Goal: Information Seeking & Learning: Learn about a topic

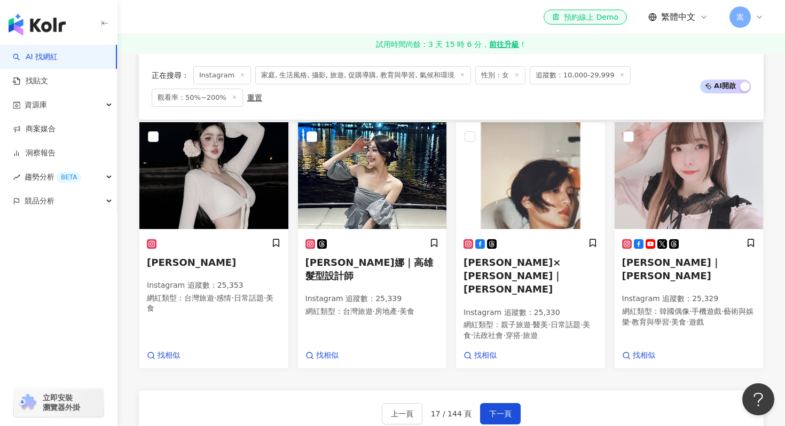
scroll to position [876, 0]
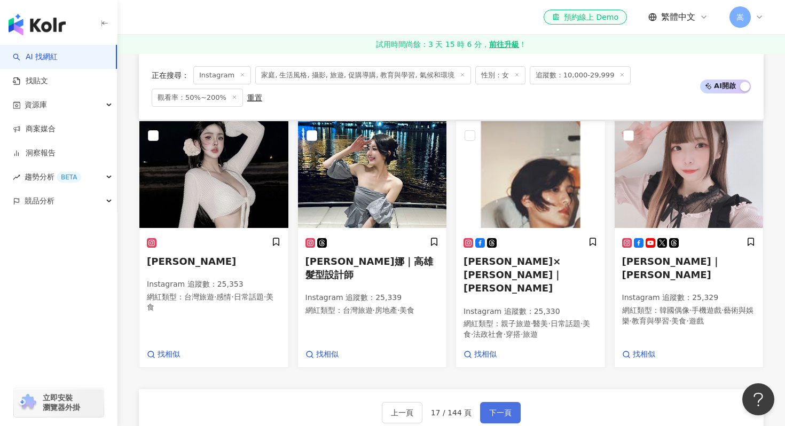
click at [503, 409] on span "下一頁" at bounding box center [500, 413] width 22 height 9
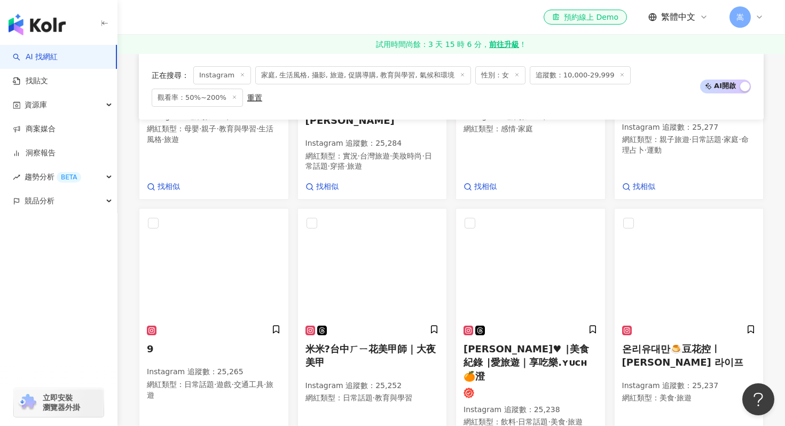
scroll to position [469, 0]
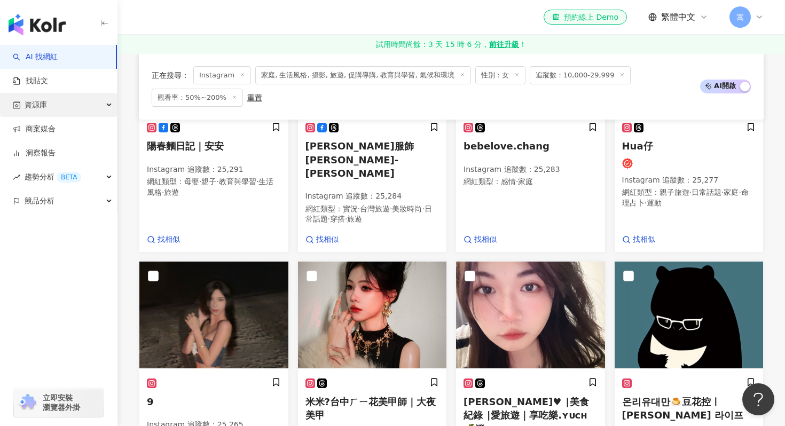
click at [108, 107] on div "資源庫" at bounding box center [58, 105] width 117 height 24
click at [108, 106] on div "資源庫" at bounding box center [58, 105] width 117 height 24
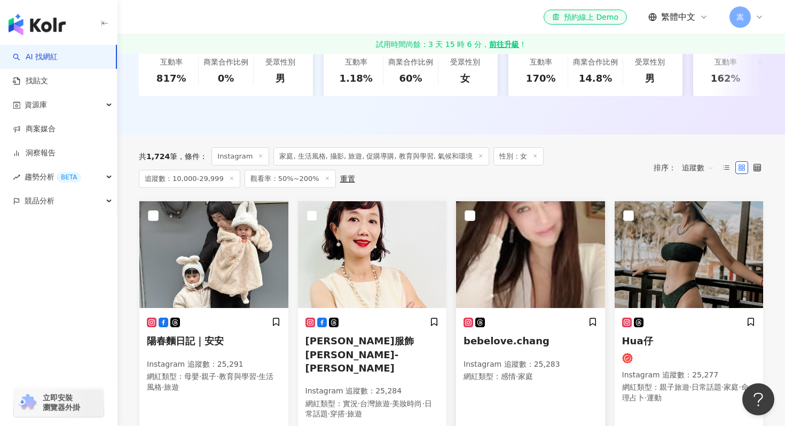
scroll to position [273, 0]
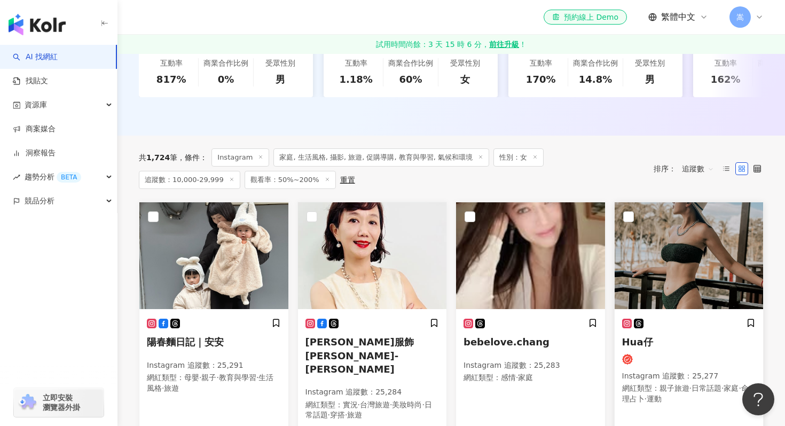
click at [696, 271] on img at bounding box center [689, 255] width 149 height 107
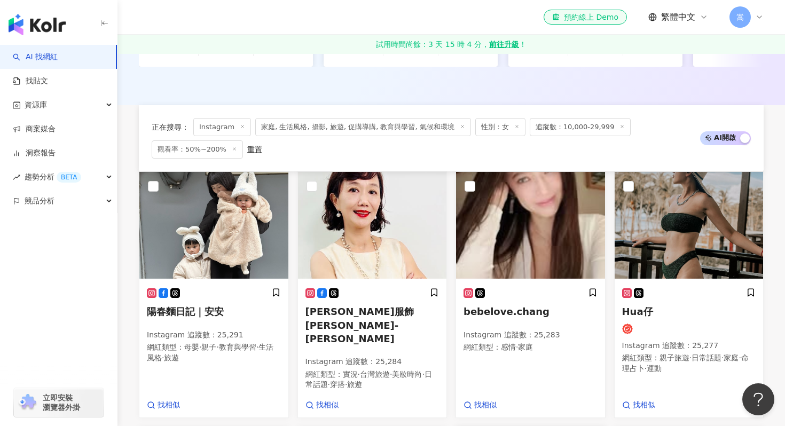
scroll to position [300, 0]
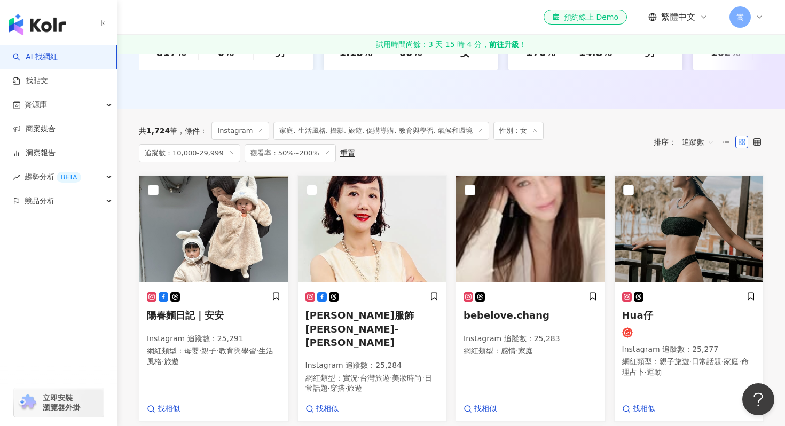
click at [524, 234] on img at bounding box center [530, 229] width 149 height 107
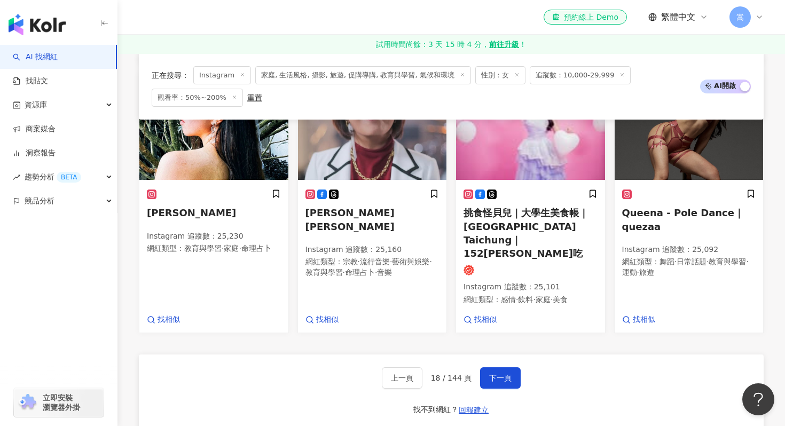
scroll to position [919, 0]
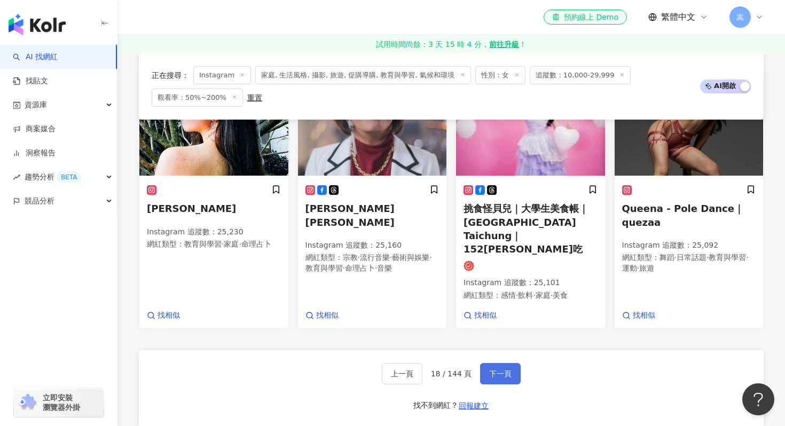
click at [502, 370] on span "下一頁" at bounding box center [500, 374] width 22 height 9
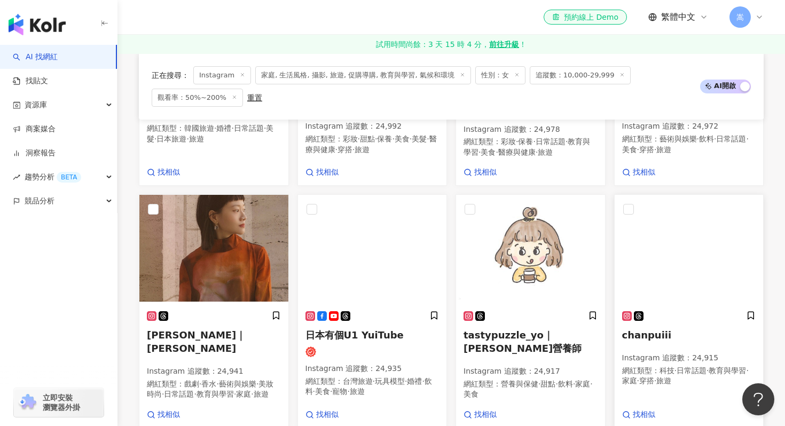
scroll to position [739, 0]
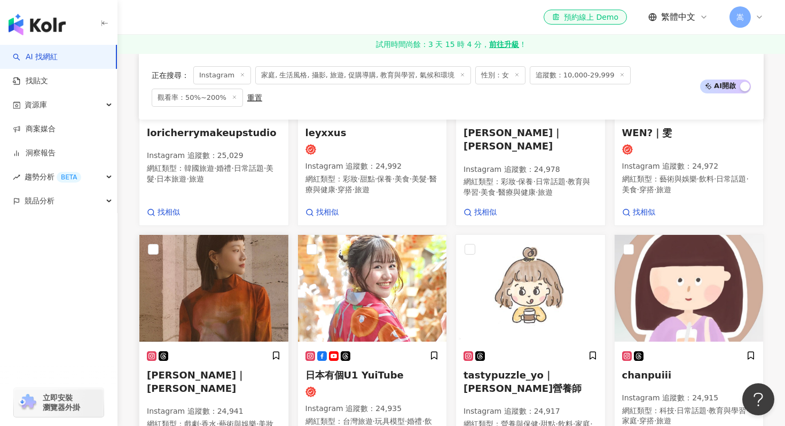
click at [240, 311] on img at bounding box center [213, 288] width 149 height 107
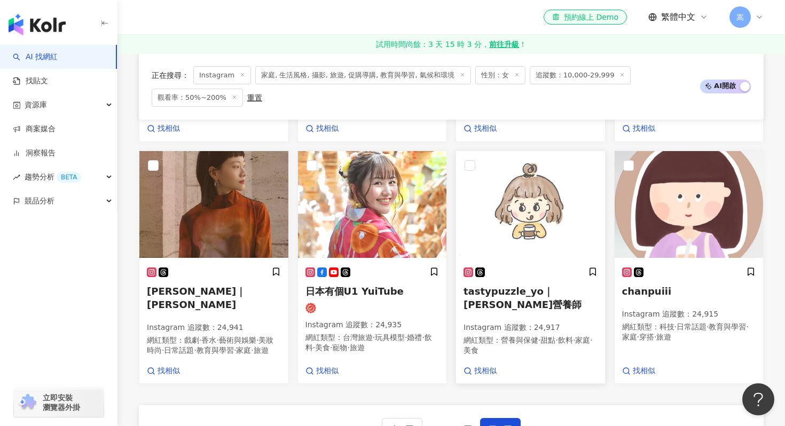
scroll to position [823, 0]
click at [510, 418] on button "下一頁" at bounding box center [500, 428] width 41 height 21
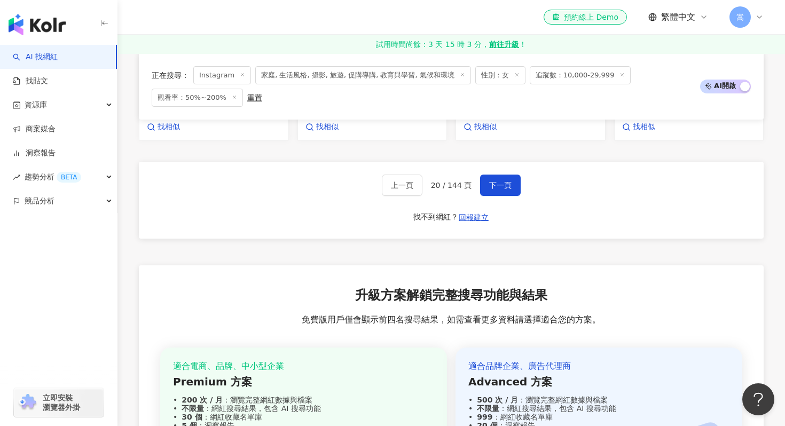
scroll to position [1054, 0]
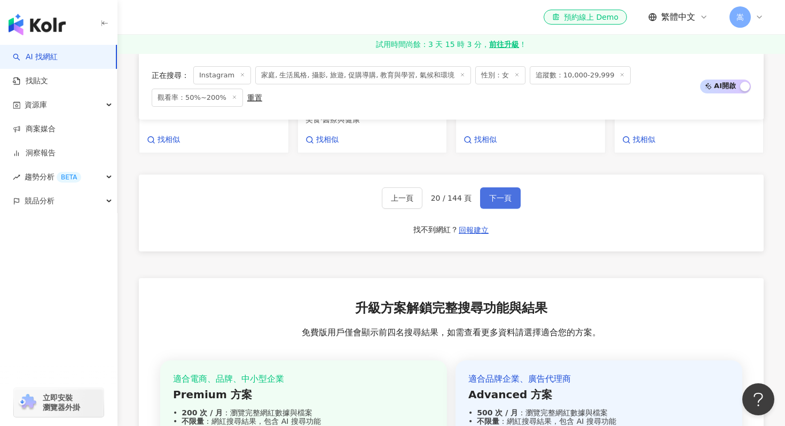
click at [495, 198] on span "下一頁" at bounding box center [500, 198] width 22 height 9
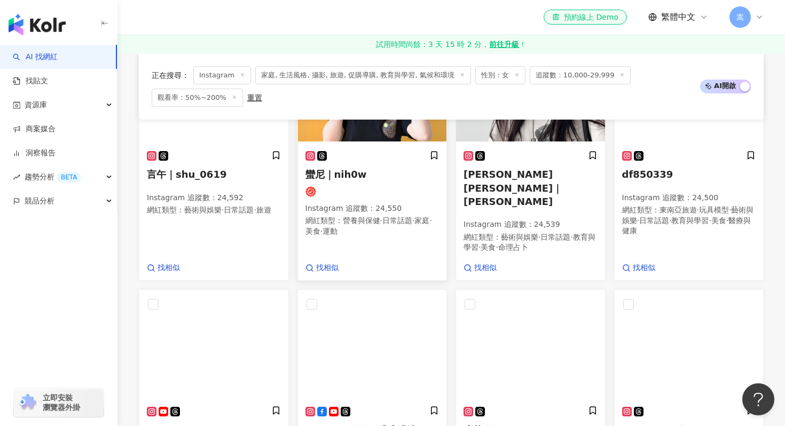
scroll to position [964, 0]
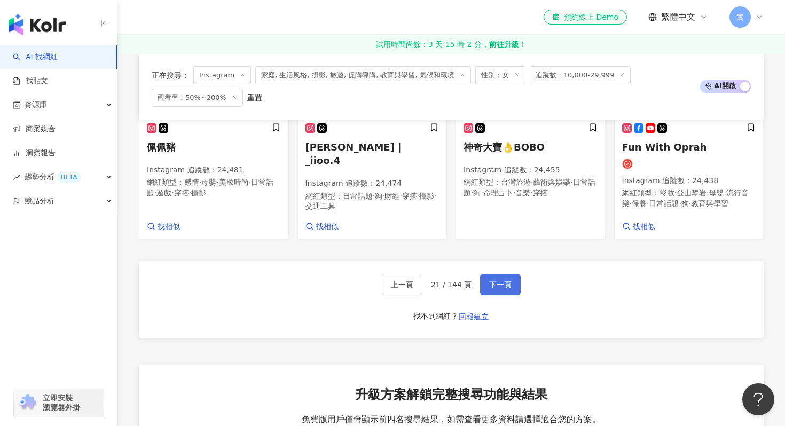
click at [508, 280] on span "下一頁" at bounding box center [500, 284] width 22 height 9
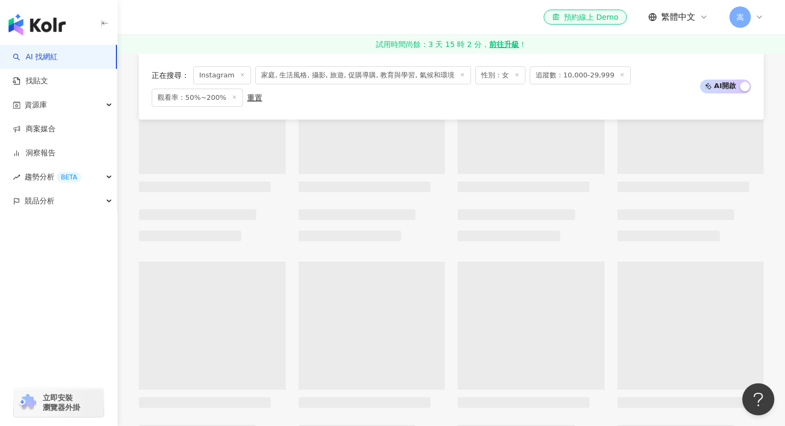
scroll to position [0, 0]
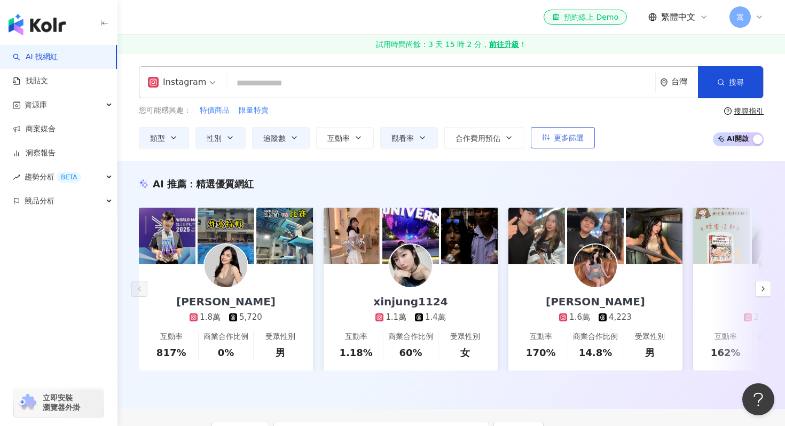
click at [569, 140] on span "更多篩選" at bounding box center [569, 138] width 30 height 9
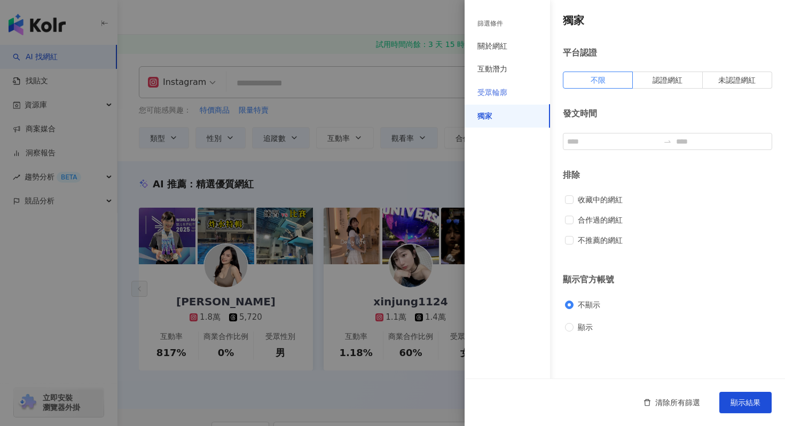
click at [518, 92] on div "受眾輪廓" at bounding box center [507, 92] width 85 height 23
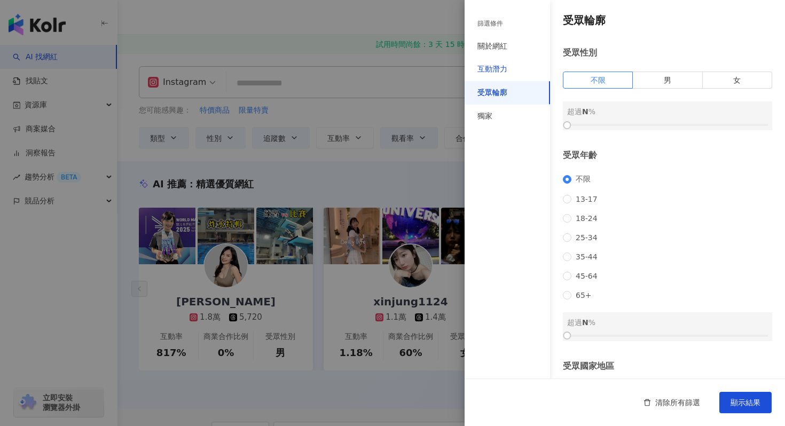
click at [506, 65] on div "互動潛力" at bounding box center [492, 69] width 30 height 11
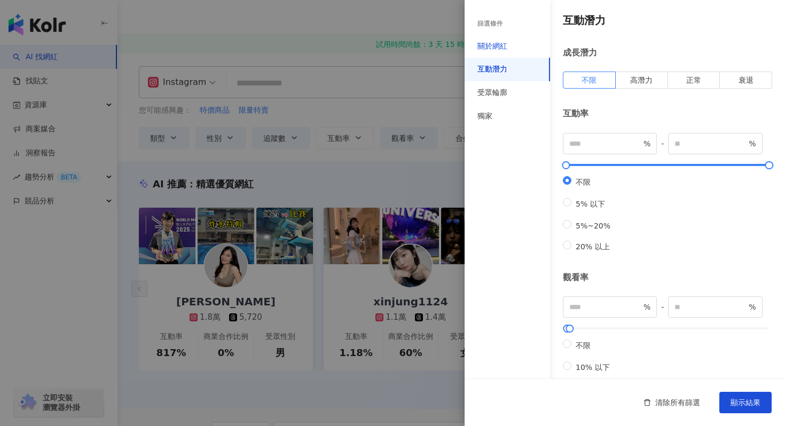
click at [494, 49] on div "關於網紅" at bounding box center [492, 46] width 30 height 11
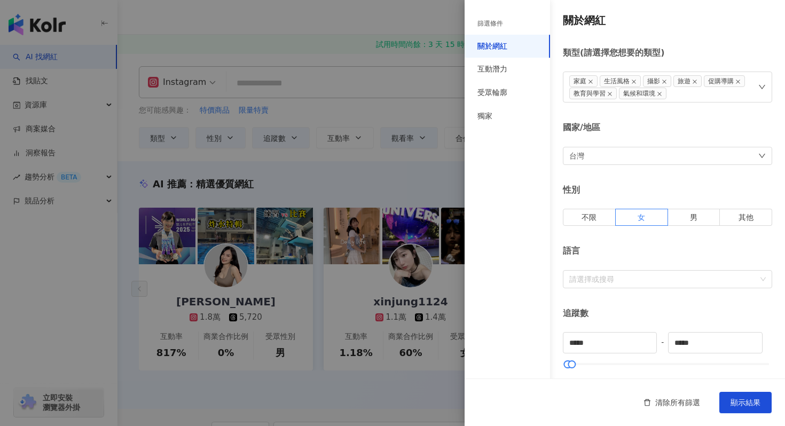
click at [413, 37] on div at bounding box center [392, 213] width 785 height 426
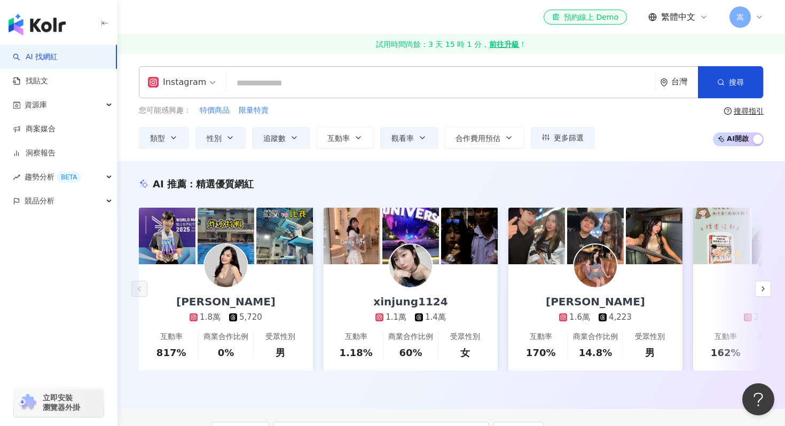
click at [331, 83] on input "search" at bounding box center [441, 83] width 420 height 20
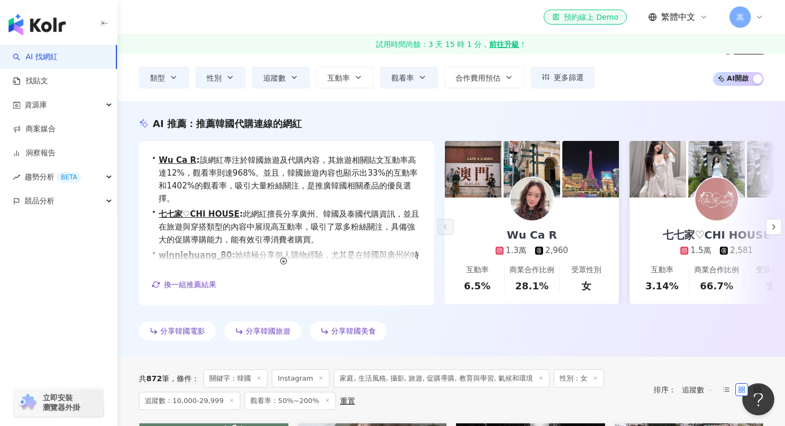
click at [536, 201] on img at bounding box center [532, 199] width 43 height 43
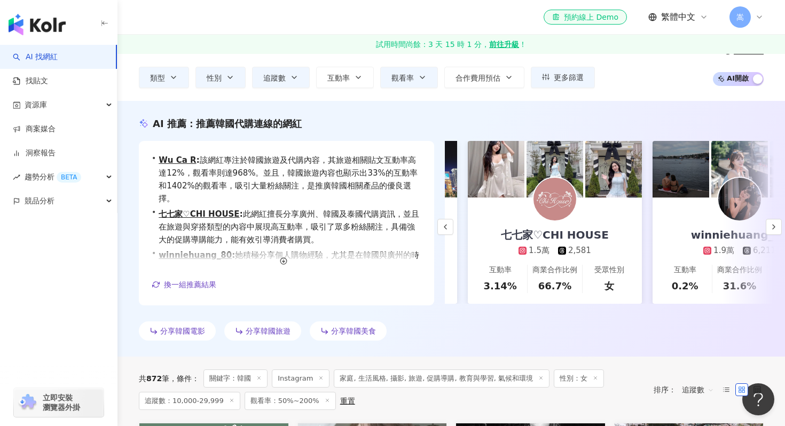
scroll to position [0, 246]
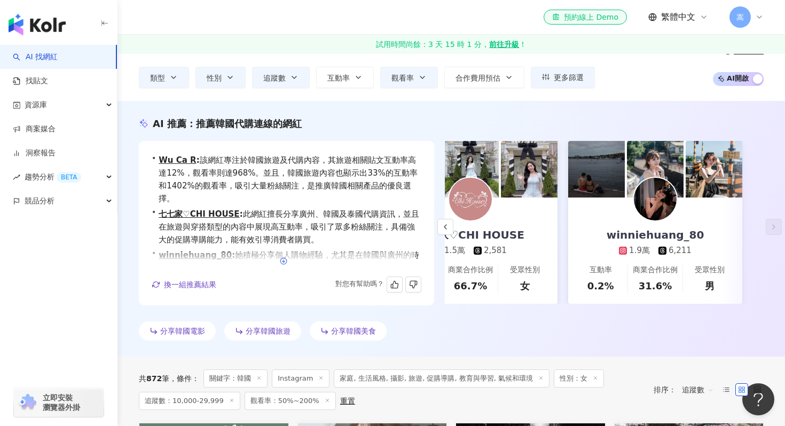
click at [284, 258] on circle "button" at bounding box center [283, 261] width 6 height 6
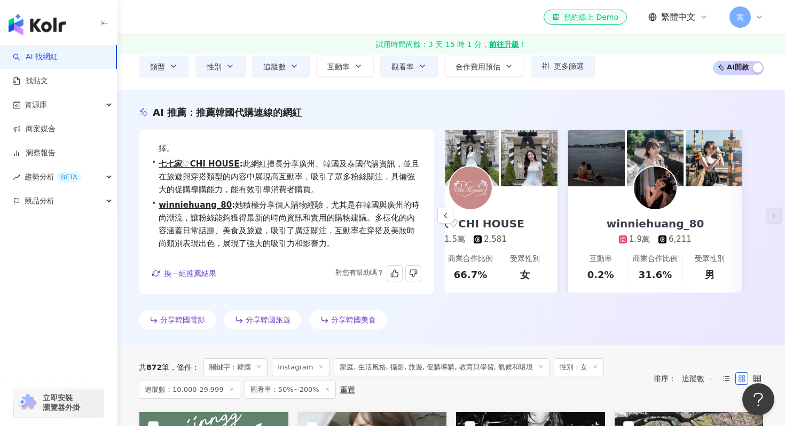
scroll to position [72, 0]
click at [652, 169] on img at bounding box center [655, 187] width 43 height 43
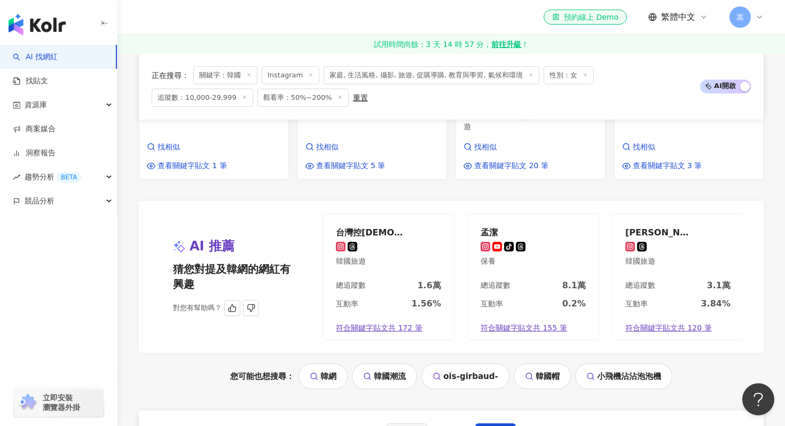
scroll to position [1116, 0]
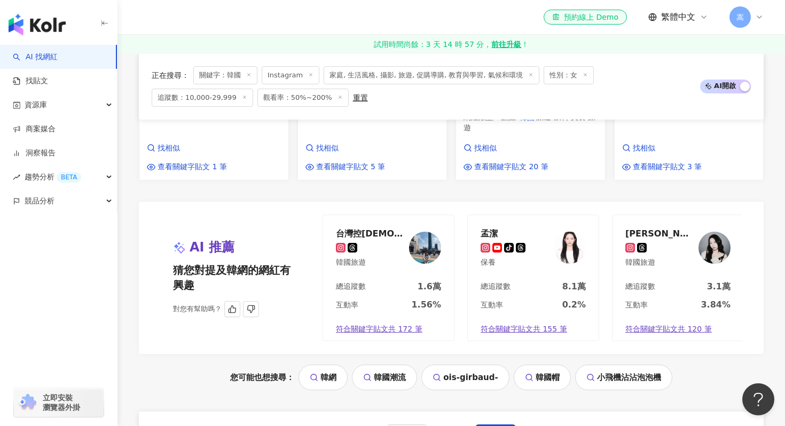
click at [578, 232] on img at bounding box center [570, 248] width 32 height 32
click at [725, 232] on img at bounding box center [715, 248] width 32 height 32
click at [660, 215] on div "JAN 韓國旅遊" at bounding box center [678, 248] width 131 height 66
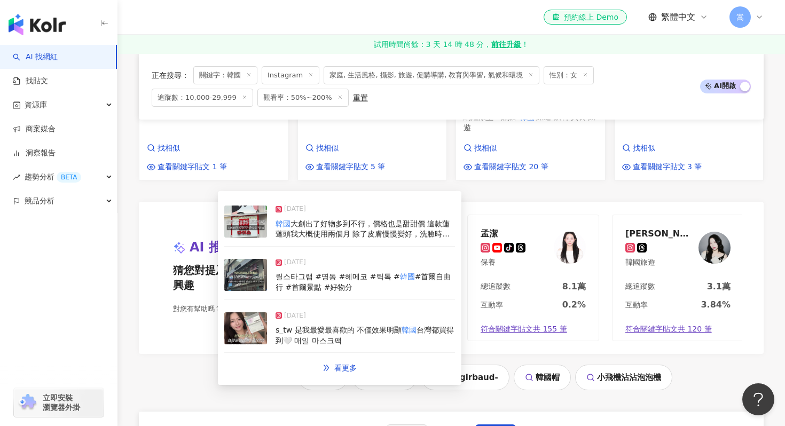
scroll to position [1226, 0]
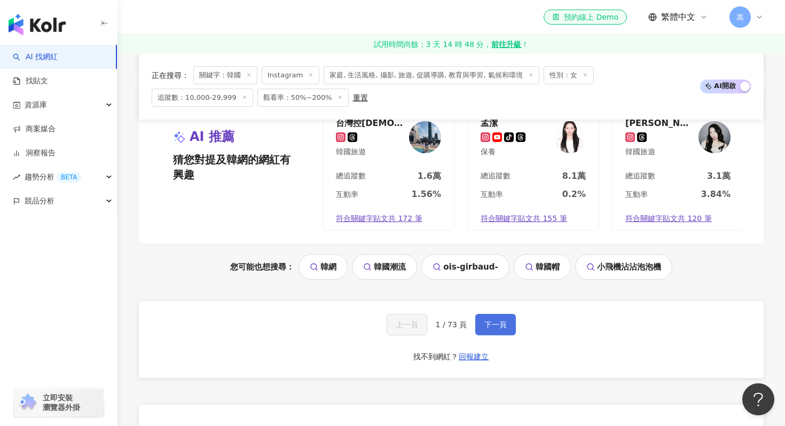
click at [493, 320] on span "下一頁" at bounding box center [495, 324] width 22 height 9
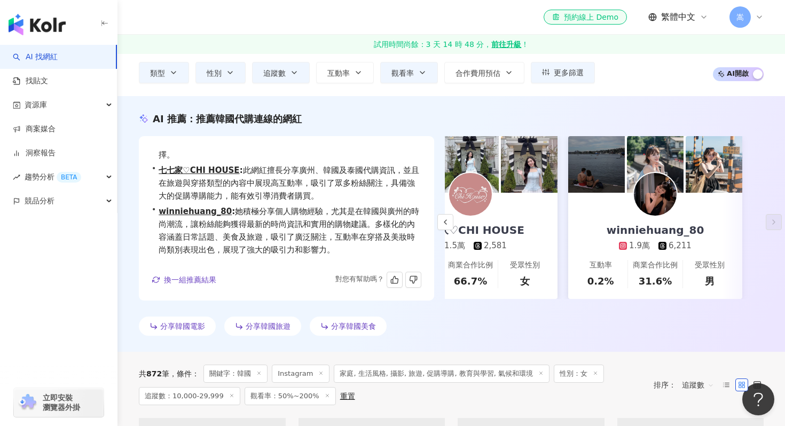
scroll to position [80, 0]
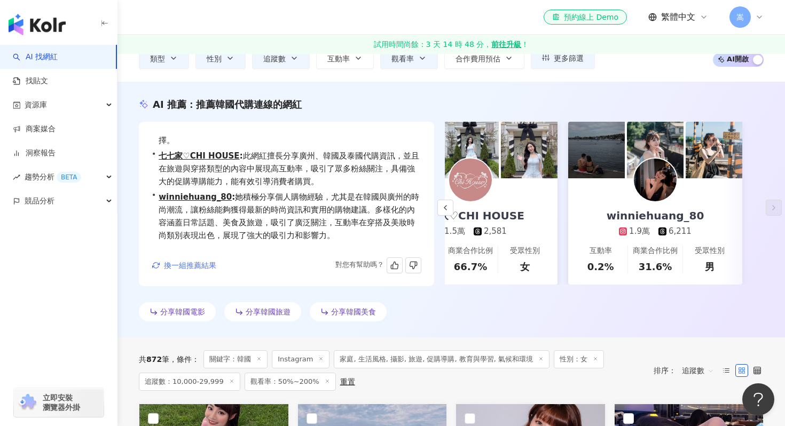
click at [181, 265] on span "換一組推薦結果" at bounding box center [190, 265] width 52 height 9
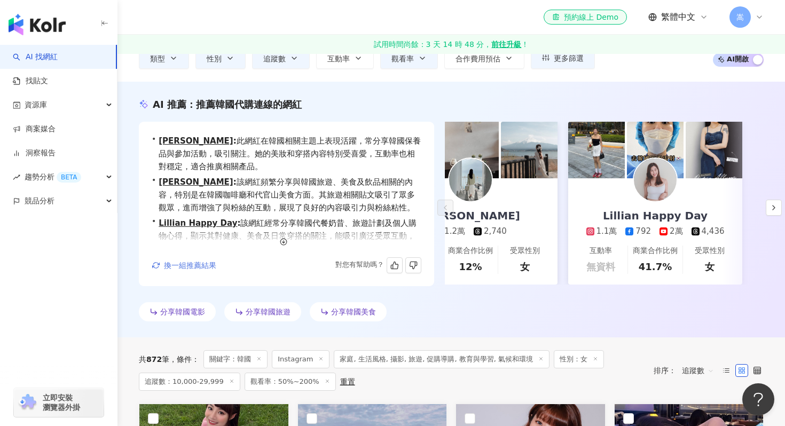
scroll to position [0, 0]
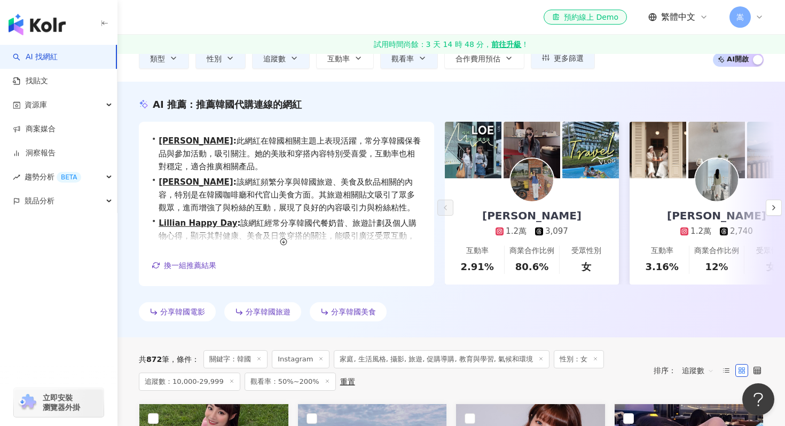
click at [530, 195] on img at bounding box center [532, 180] width 43 height 43
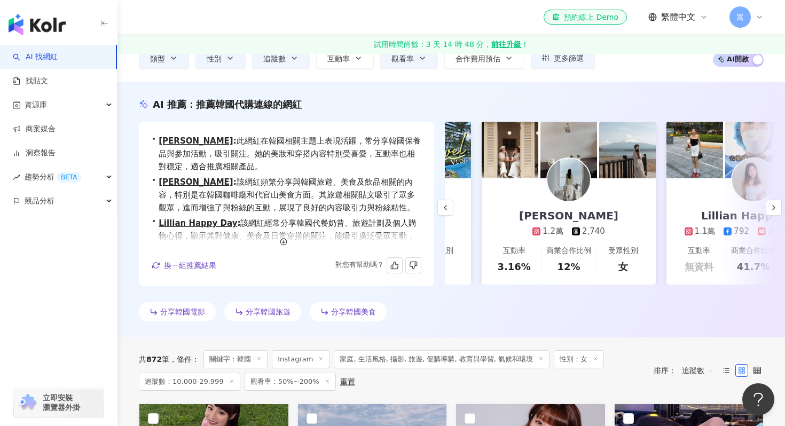
scroll to position [26, 0]
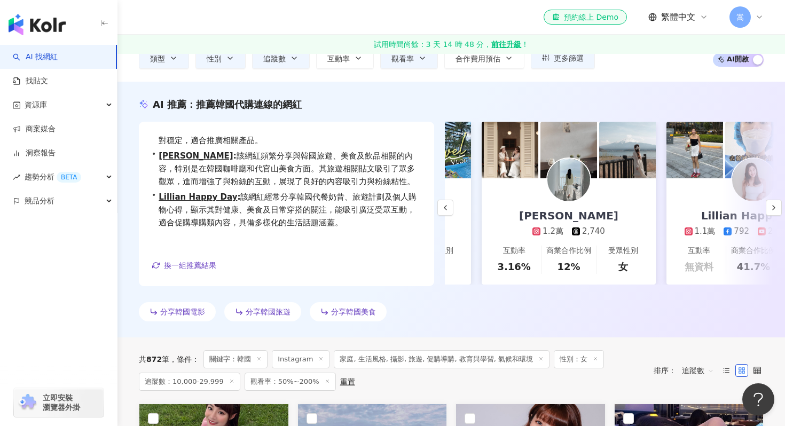
click at [576, 189] on img at bounding box center [568, 180] width 43 height 43
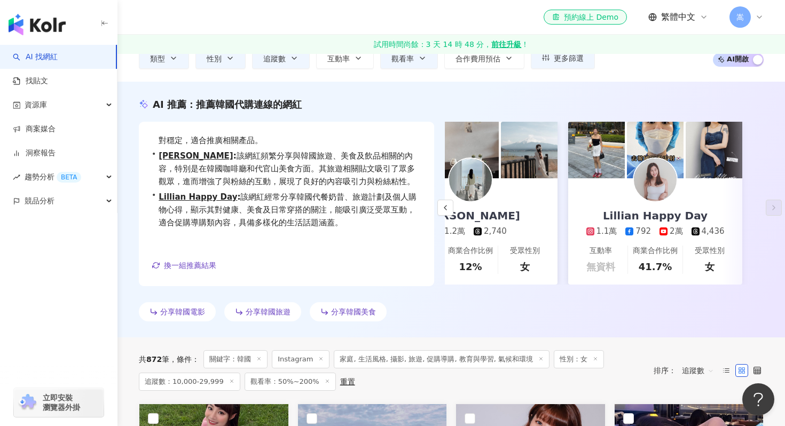
click at [661, 180] on img at bounding box center [655, 180] width 43 height 43
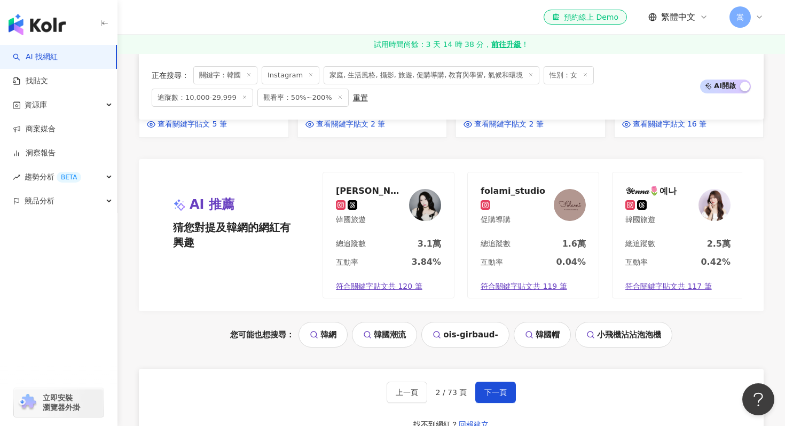
scroll to position [1183, 0]
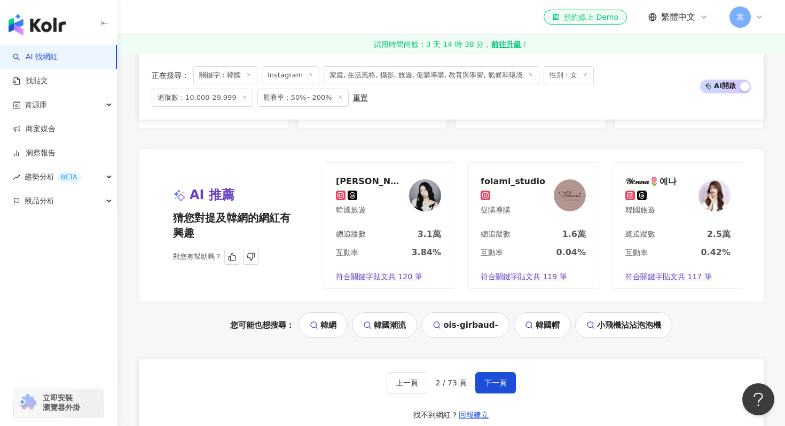
click at [719, 183] on img at bounding box center [715, 195] width 32 height 32
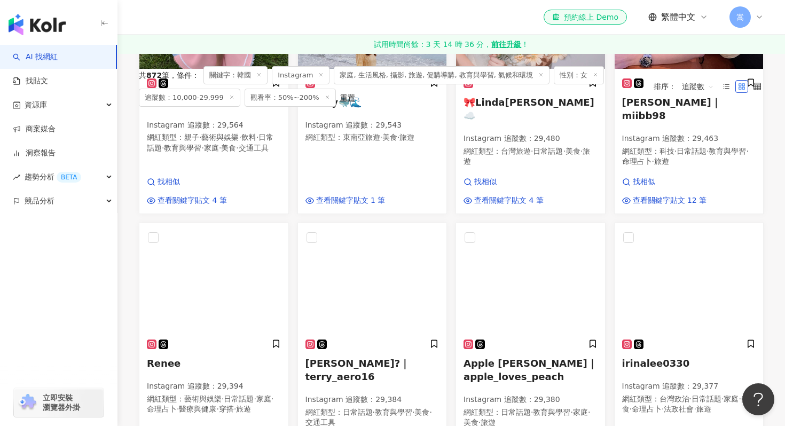
scroll to position [0, 0]
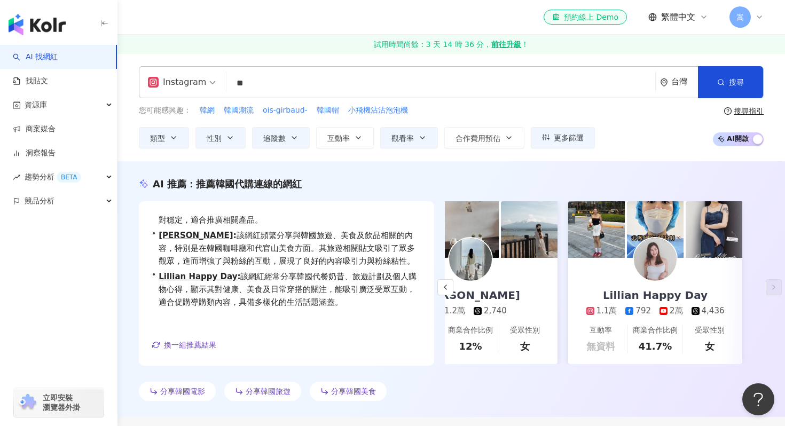
click at [401, 82] on input "**" at bounding box center [441, 83] width 420 height 20
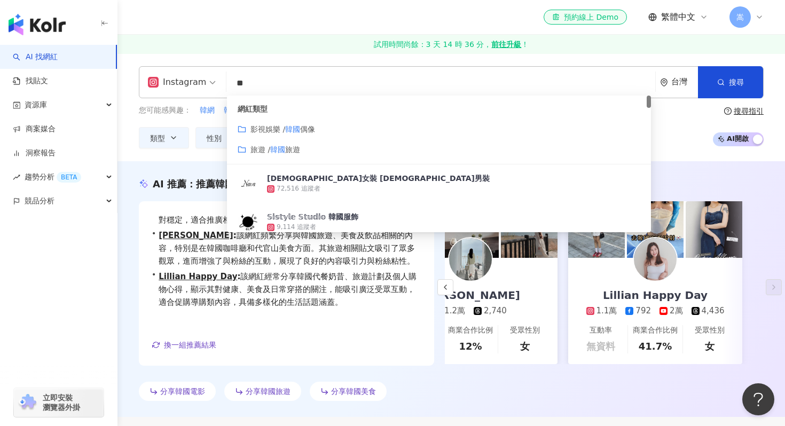
paste input "********"
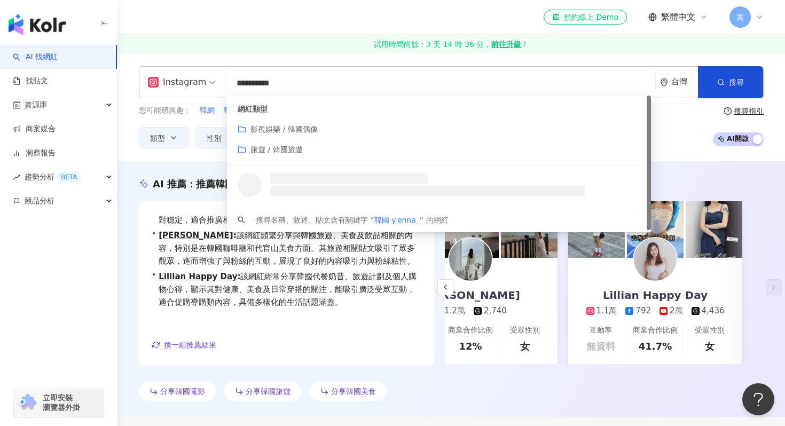
click at [401, 82] on input "**********" at bounding box center [441, 83] width 420 height 20
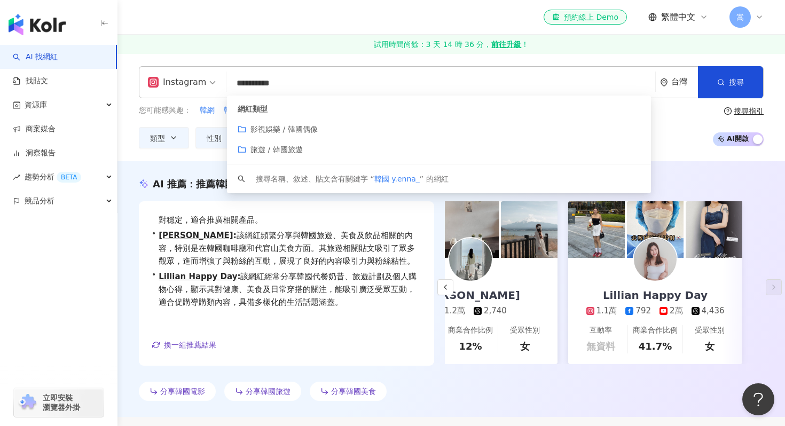
drag, startPoint x: 252, startPoint y: 84, endPoint x: 189, endPoint y: 84, distance: 63.0
click at [189, 84] on div "**********" at bounding box center [451, 82] width 625 height 32
type input "*******"
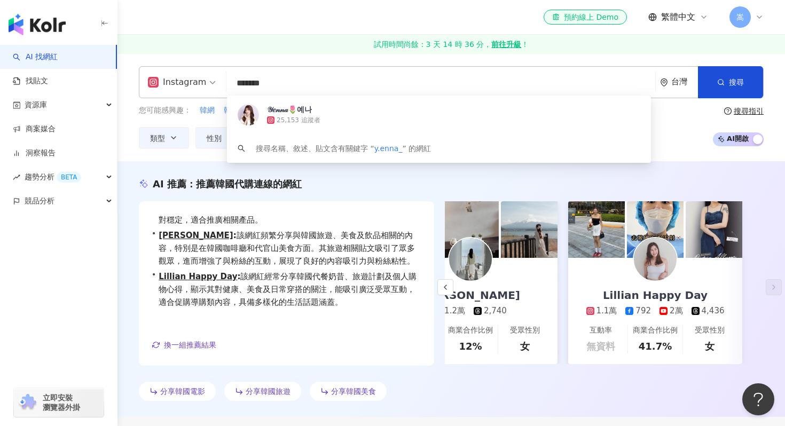
drag, startPoint x: 276, startPoint y: 83, endPoint x: 205, endPoint y: 83, distance: 71.0
click at [205, 83] on div "Instagram ******* 台灣 搜尋 e771df8a-6780-4ccc-b435-090b6588ee86 𝒴𝑒𝓃𝓃𝒶🌷예나 25,153 追蹤…" at bounding box center [451, 82] width 625 height 32
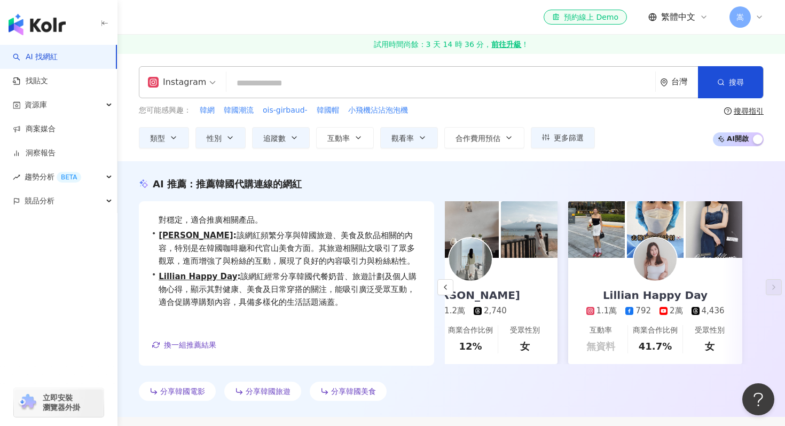
click at [230, 54] on div "Instagram 台灣 搜尋 e771df8a-6780-4ccc-b435-090b6588ee86 𝒴𝑒𝓃𝓃𝒶🌷예나 25,153 追蹤者 搜尋名稱、敘…" at bounding box center [451, 107] width 668 height 108
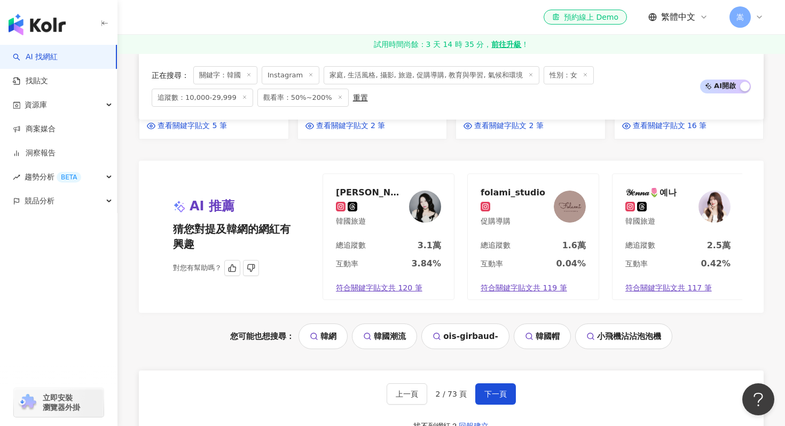
scroll to position [1173, 0]
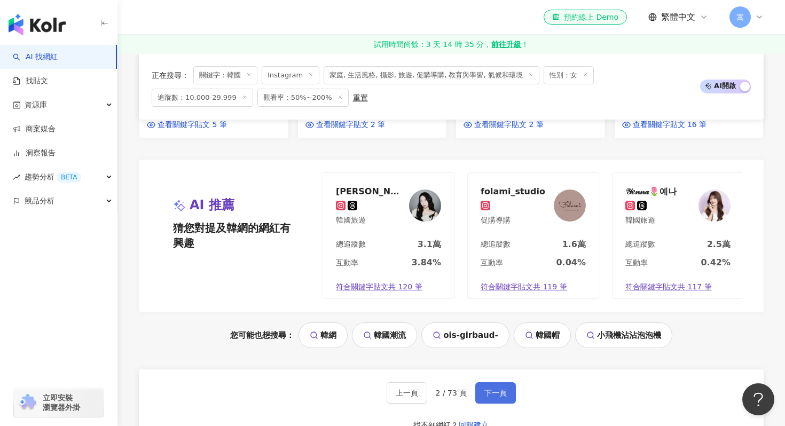
click at [493, 385] on button "下一頁" at bounding box center [495, 392] width 41 height 21
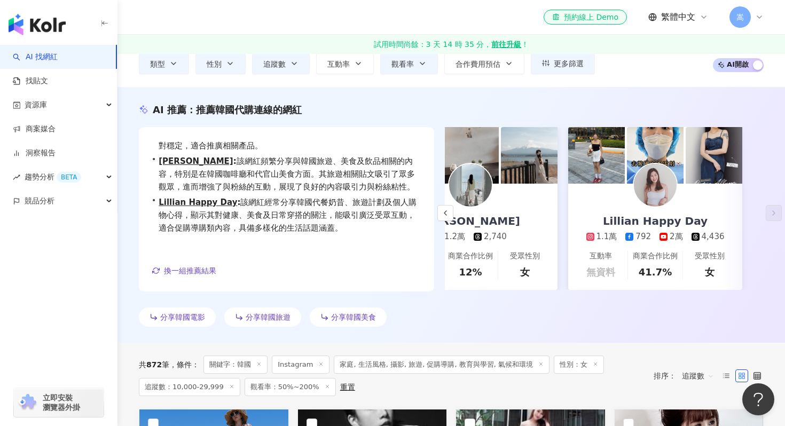
scroll to position [73, 0]
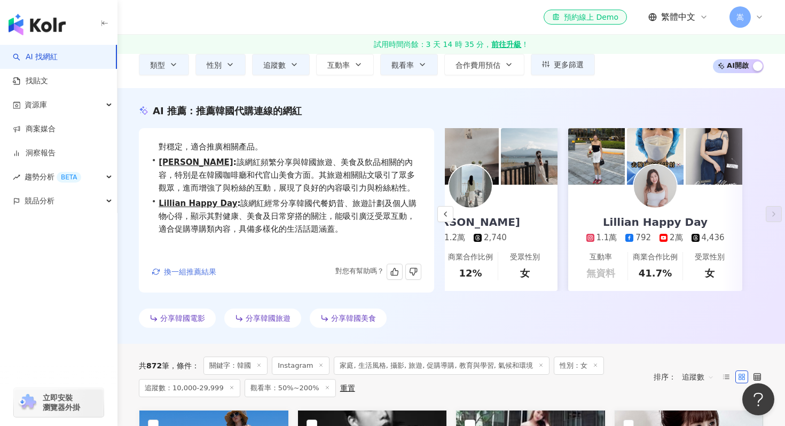
click at [196, 273] on span "換一組推薦結果" at bounding box center [190, 272] width 52 height 9
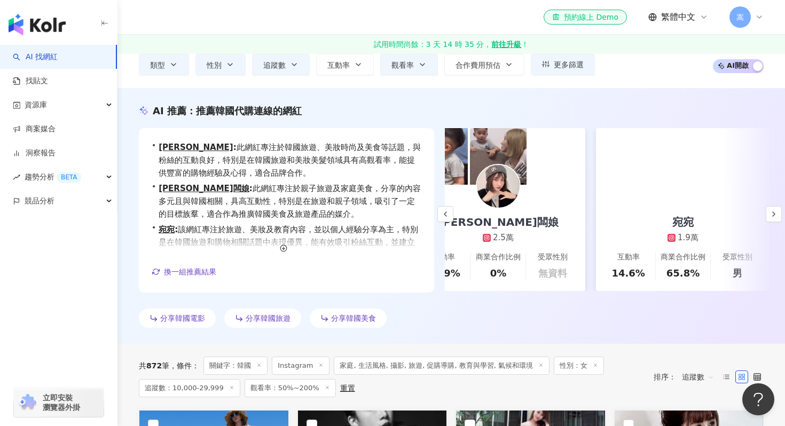
scroll to position [0, 246]
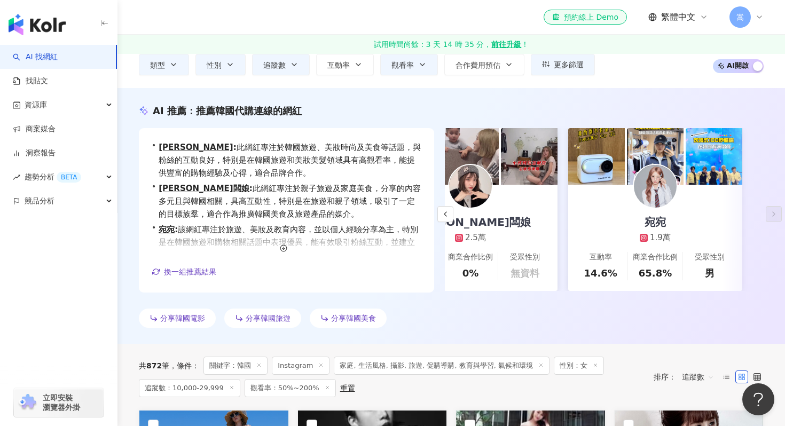
click at [656, 184] on img at bounding box center [655, 186] width 43 height 43
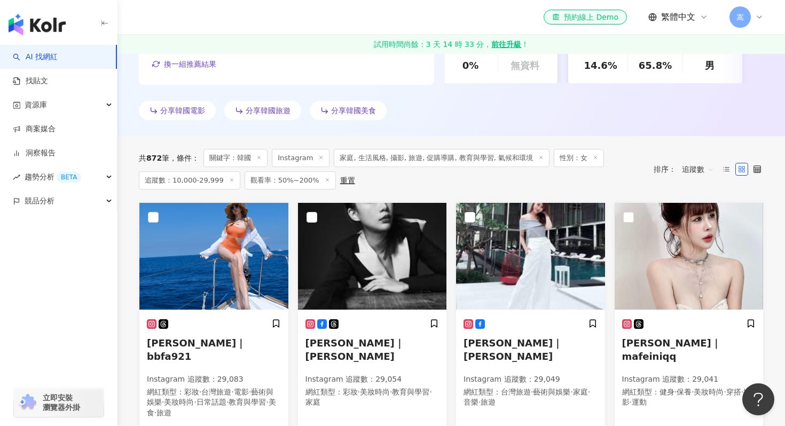
scroll to position [370, 0]
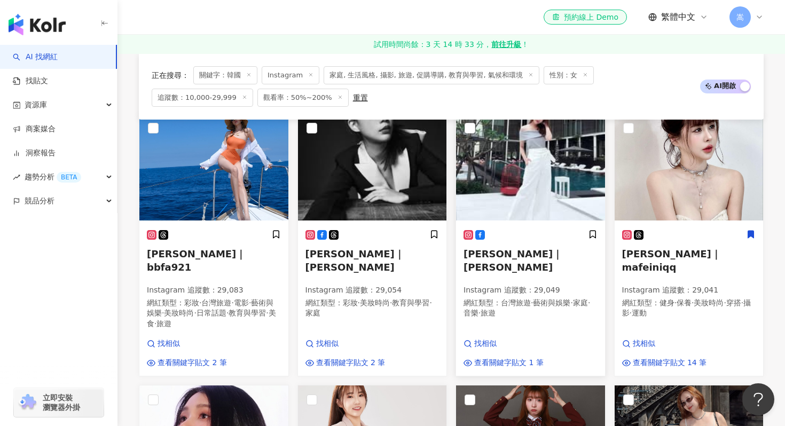
click at [512, 230] on div at bounding box center [531, 235] width 134 height 11
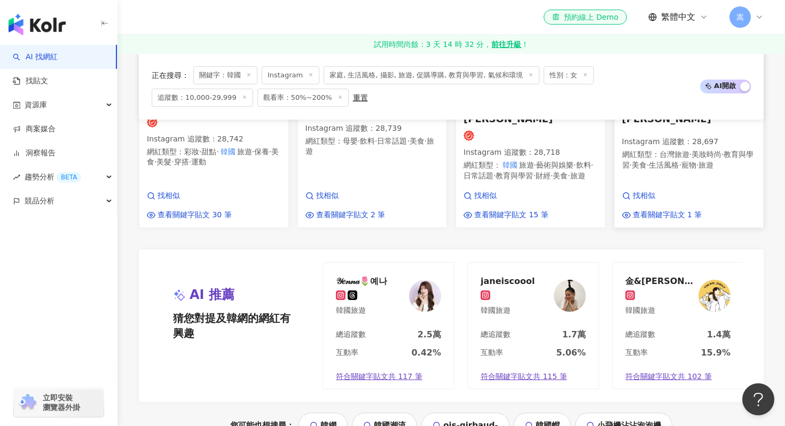
scroll to position [1100, 0]
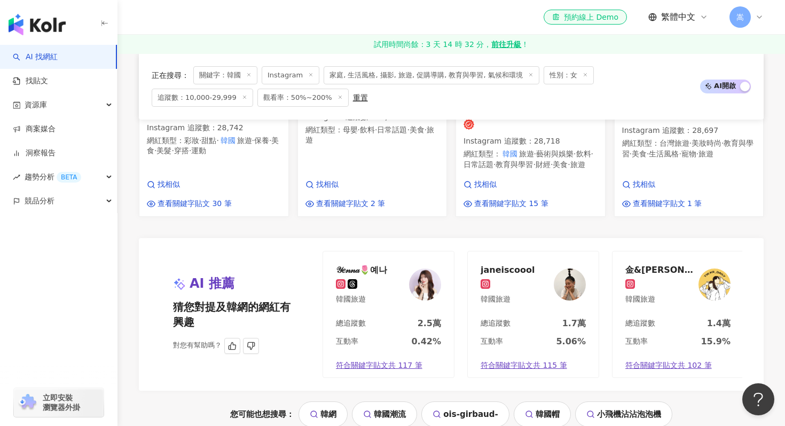
click at [562, 269] on img at bounding box center [570, 285] width 32 height 32
click at [722, 269] on img at bounding box center [715, 285] width 32 height 32
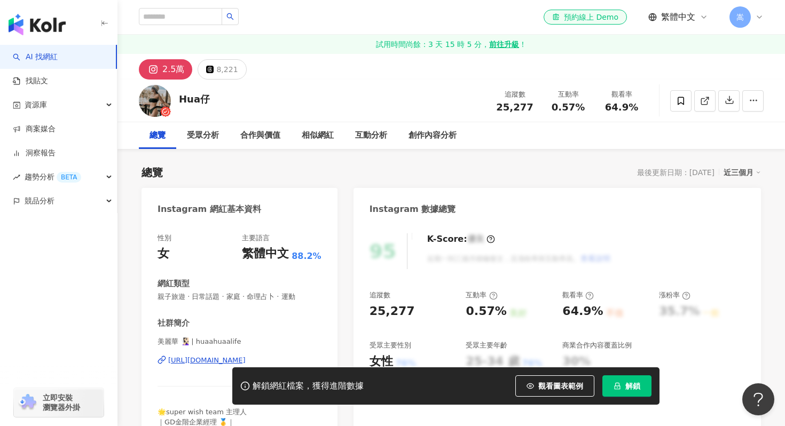
scroll to position [161, 0]
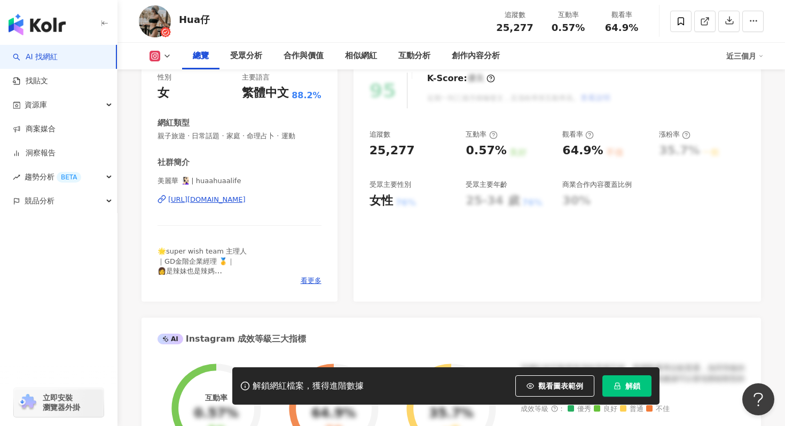
click at [246, 200] on div "https://www.instagram.com/huaahuaalife/" at bounding box center [206, 200] width 77 height 10
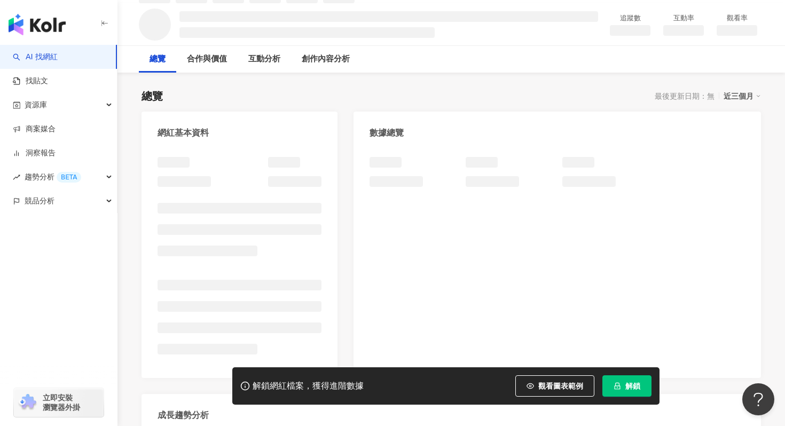
scroll to position [110, 0]
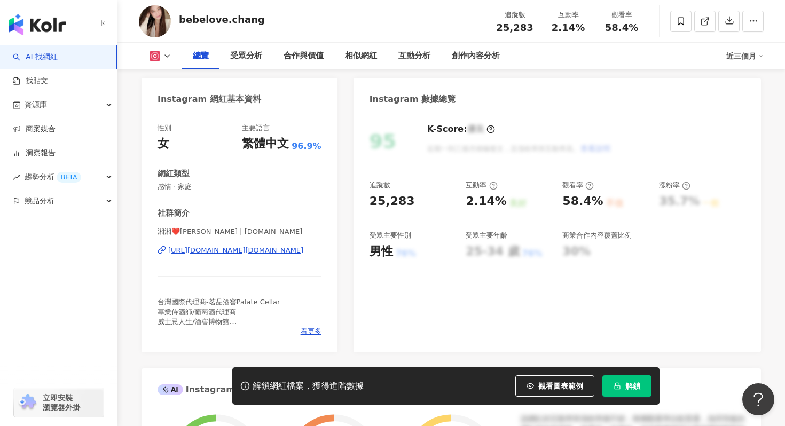
click at [272, 250] on div "https://www.instagram.com/bebelove.bb/" at bounding box center [235, 251] width 135 height 10
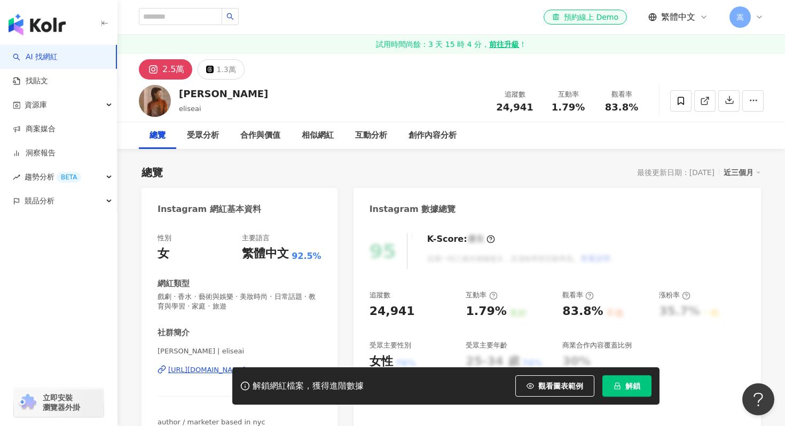
scroll to position [54, 0]
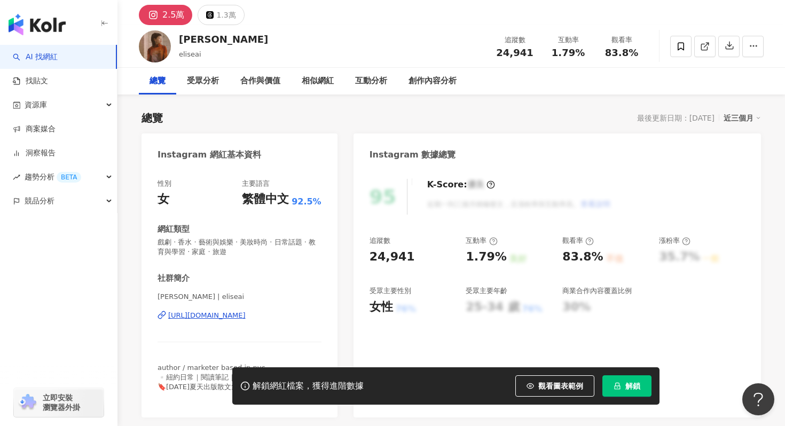
click at [246, 316] on div "https://www.instagram.com/eliseai/" at bounding box center [206, 316] width 77 height 10
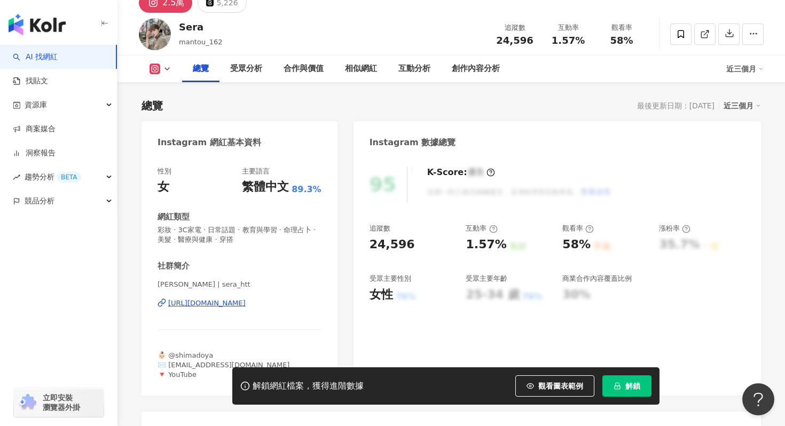
scroll to position [115, 0]
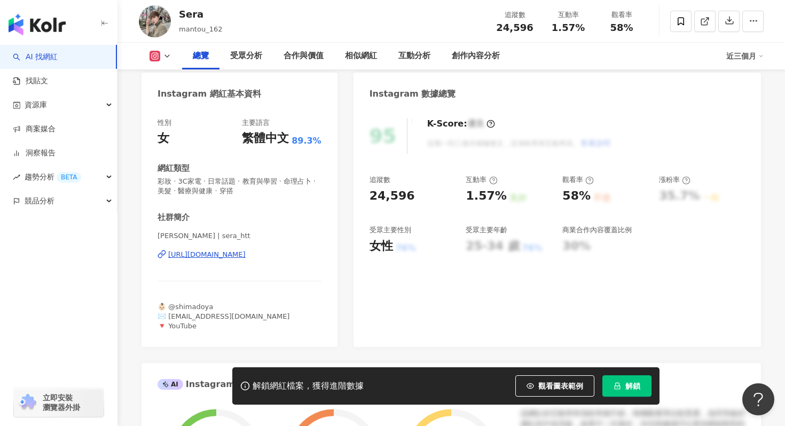
click at [246, 257] on div "https://www.instagram.com/sera_htt/" at bounding box center [206, 255] width 77 height 10
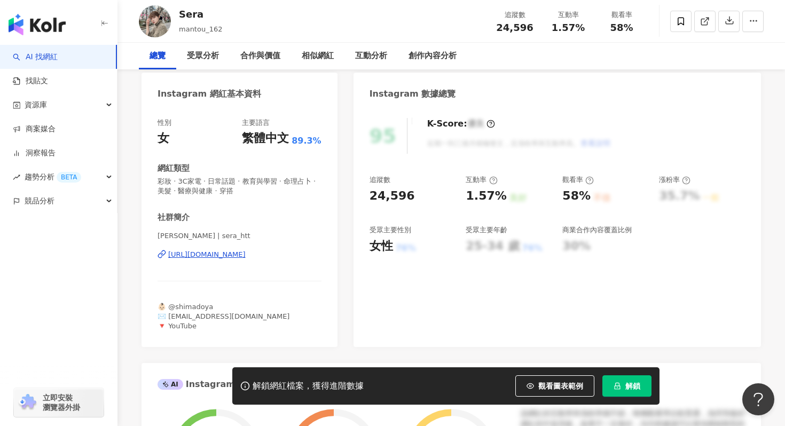
scroll to position [0, 0]
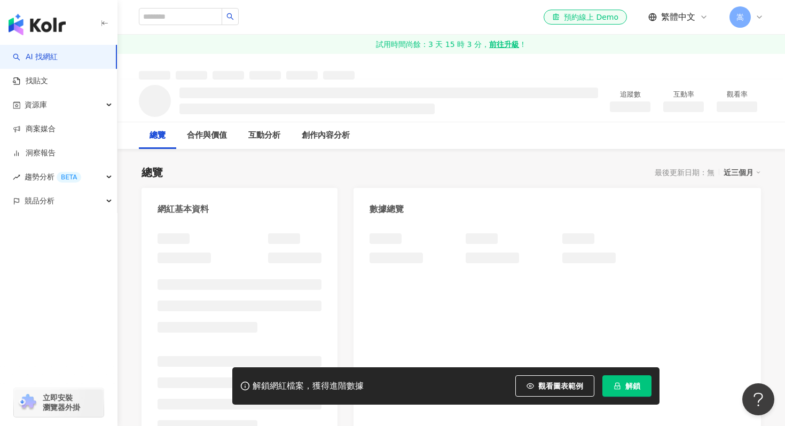
scroll to position [123, 0]
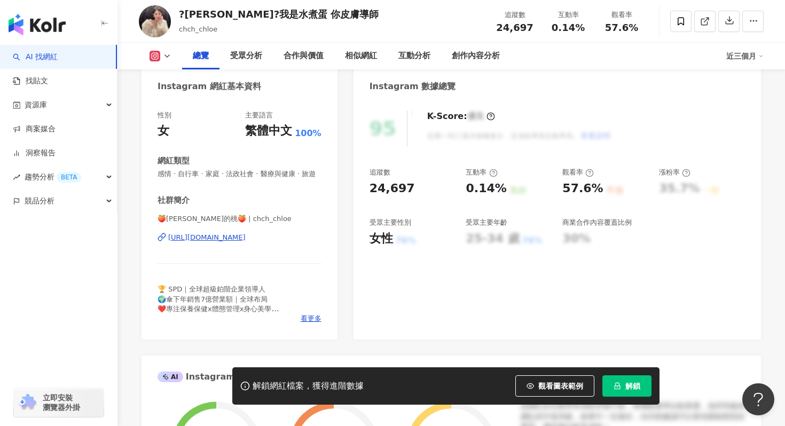
click at [217, 233] on div "[URL][DOMAIN_NAME]" at bounding box center [206, 238] width 77 height 10
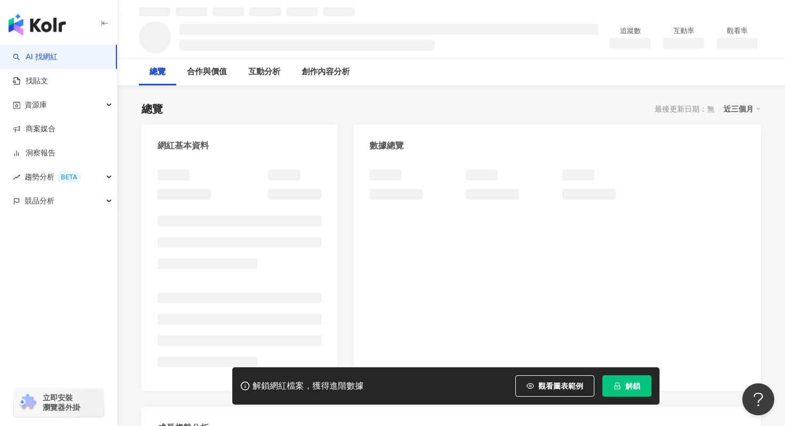
scroll to position [64, 0]
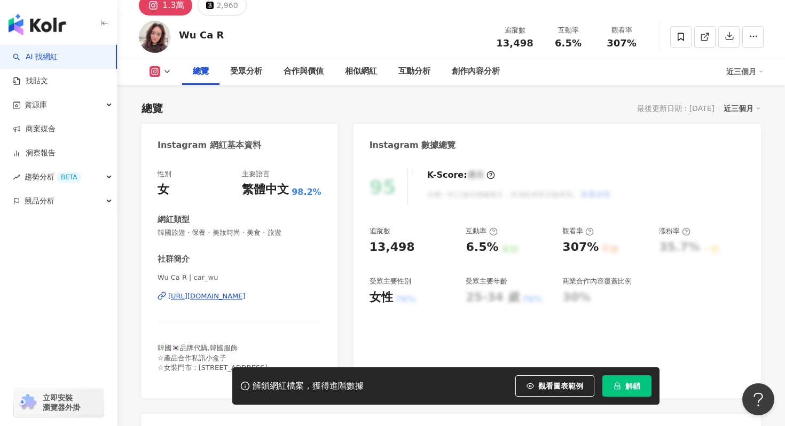
scroll to position [52, 0]
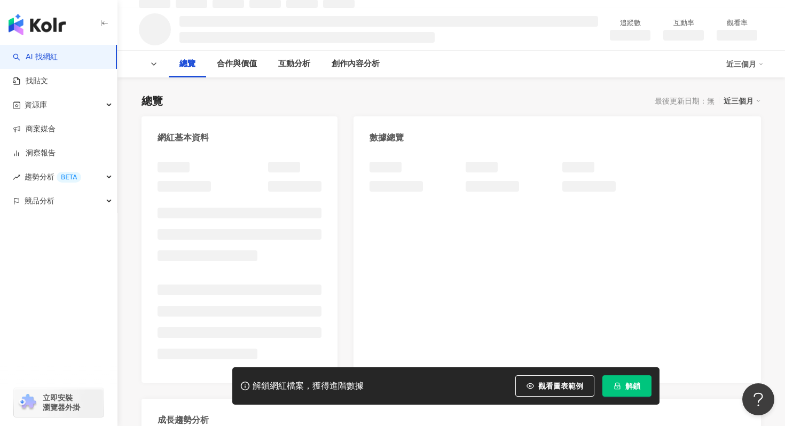
scroll to position [83, 0]
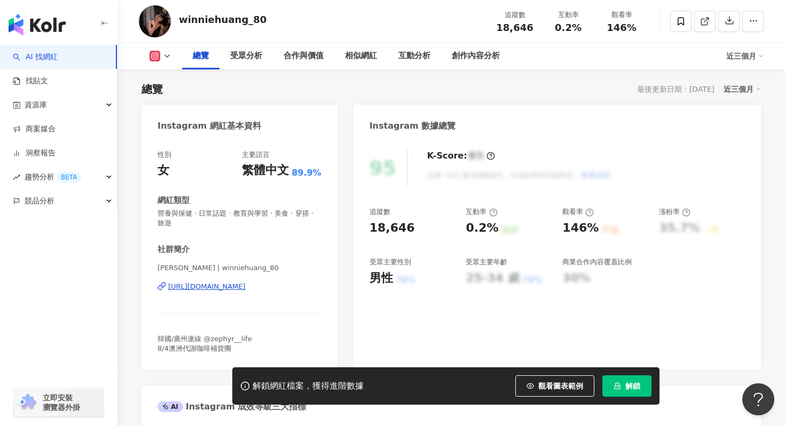
click at [246, 286] on div "[URL][DOMAIN_NAME]" at bounding box center [206, 287] width 77 height 10
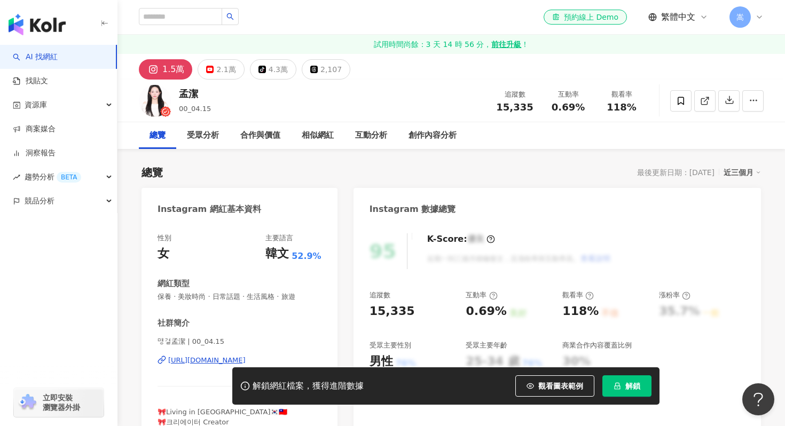
click at [202, 356] on div "[URL][DOMAIN_NAME]" at bounding box center [206, 361] width 77 height 10
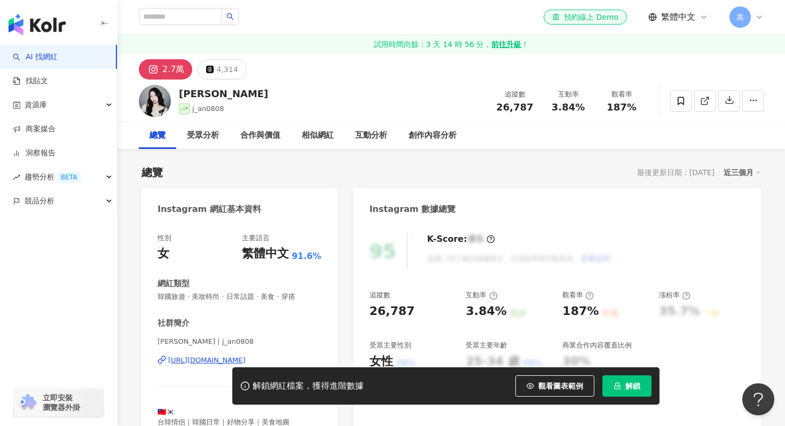
scroll to position [148, 0]
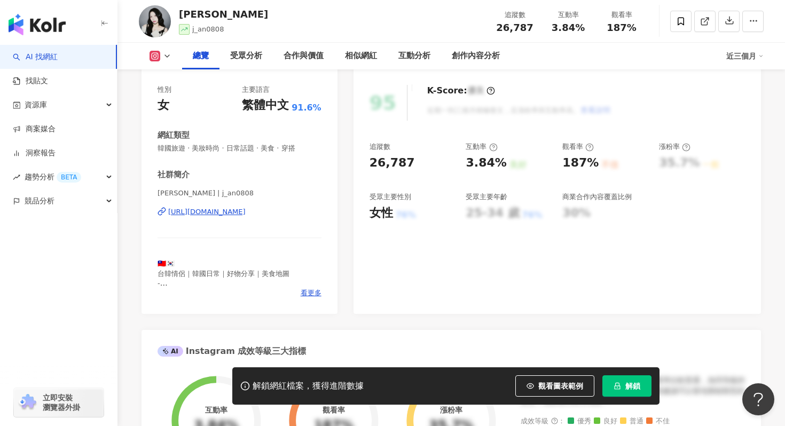
click at [246, 213] on div "[URL][DOMAIN_NAME]" at bounding box center [206, 212] width 77 height 10
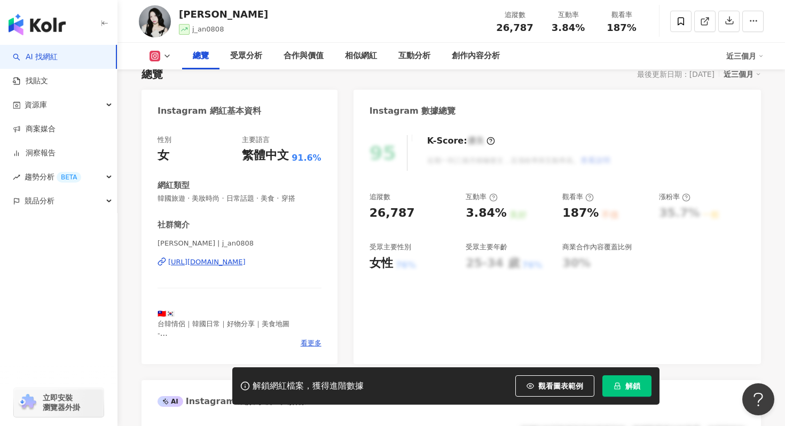
scroll to position [99, 0]
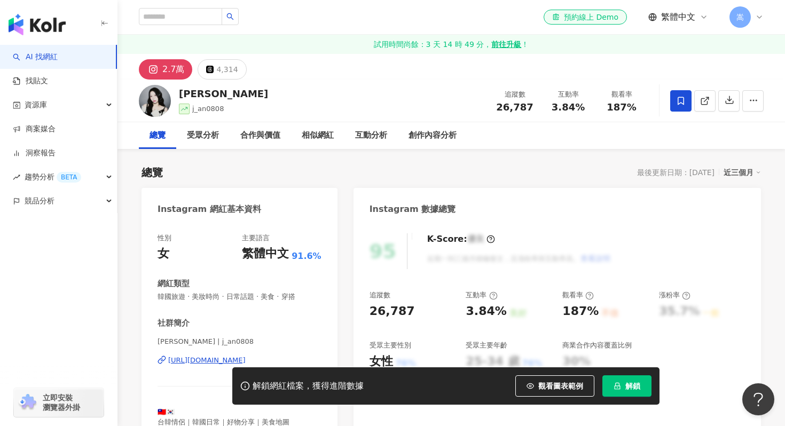
click at [688, 95] on span at bounding box center [680, 100] width 21 height 21
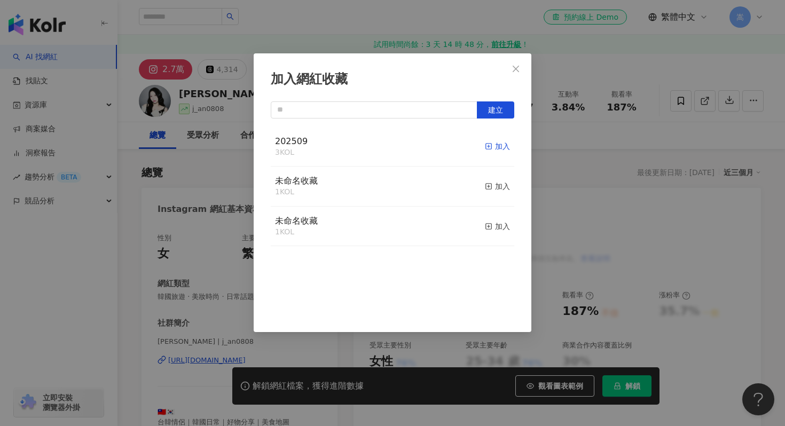
click at [501, 145] on div "加入" at bounding box center [497, 146] width 25 height 12
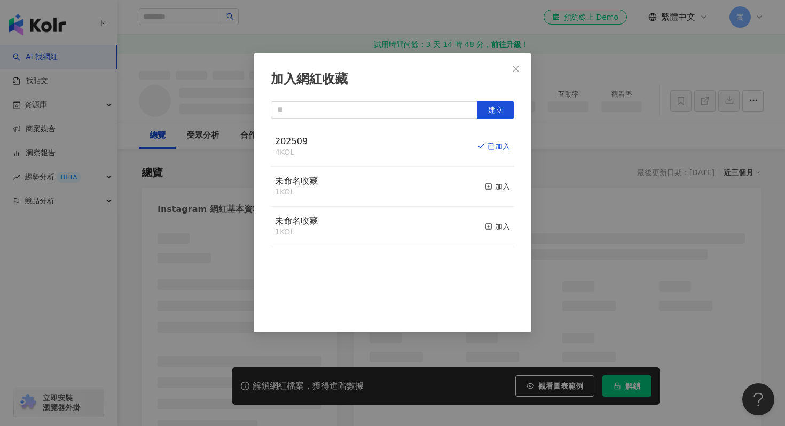
click at [464, 11] on div "加入網紅收藏 建立 202509 4 KOL 已加入 未命名收藏 1 KOL 加入 未命名收藏 1 KOL 加入" at bounding box center [392, 213] width 785 height 426
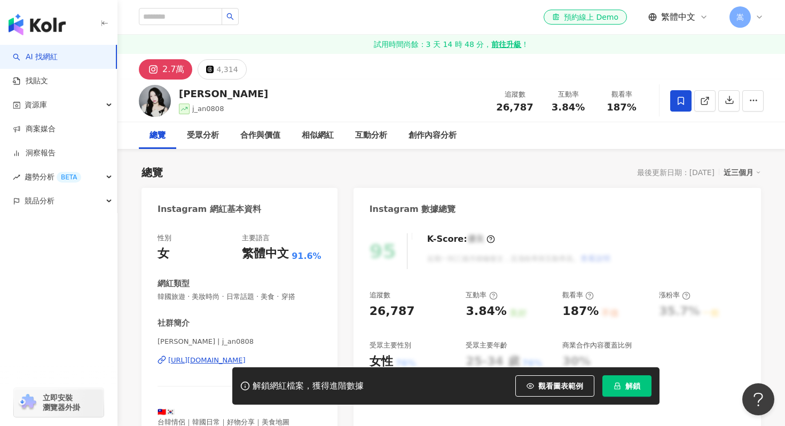
scroll to position [145, 0]
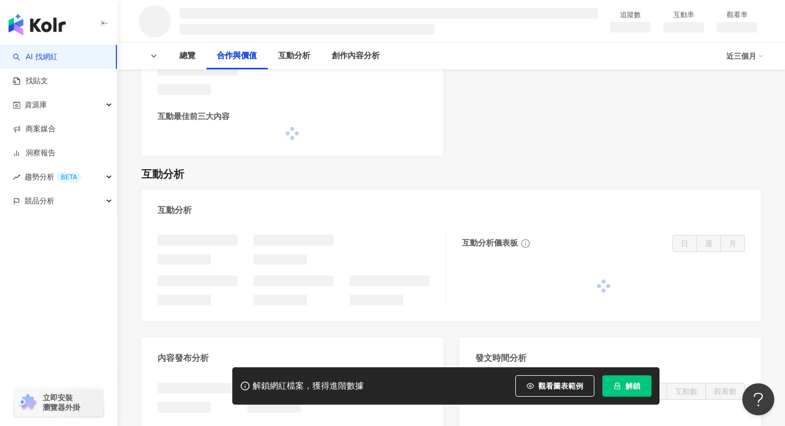
scroll to position [644, 0]
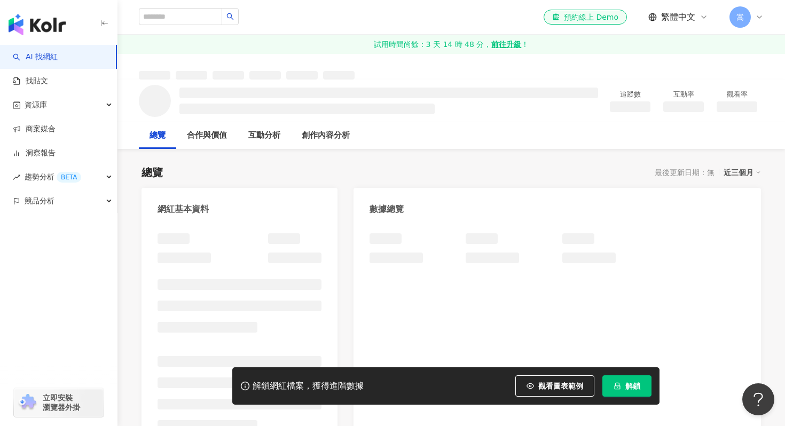
scroll to position [185, 0]
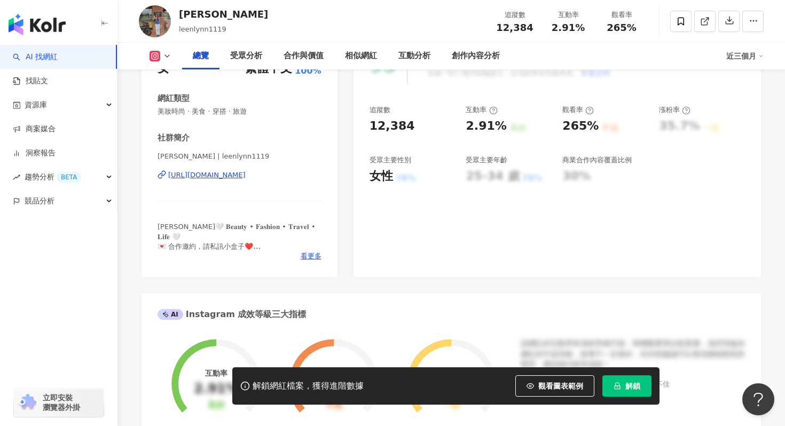
scroll to position [184, 0]
click at [246, 175] on div "https://www.instagram.com/leenlynn1119/" at bounding box center [206, 176] width 77 height 10
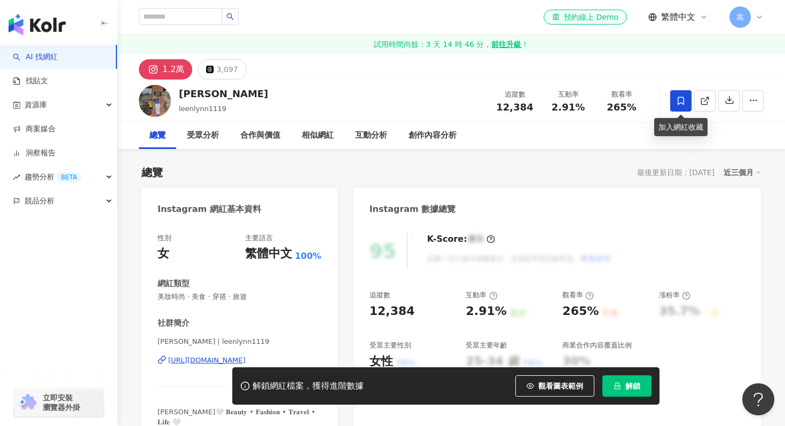
click at [680, 98] on icon at bounding box center [681, 101] width 10 height 10
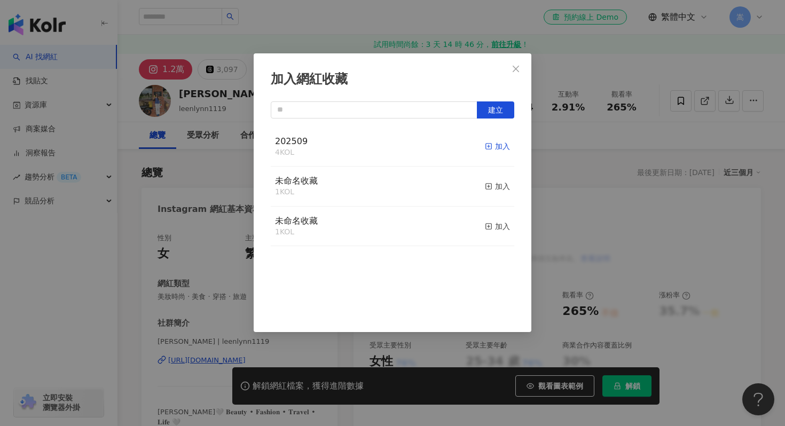
click at [494, 150] on div "加入" at bounding box center [497, 146] width 25 height 12
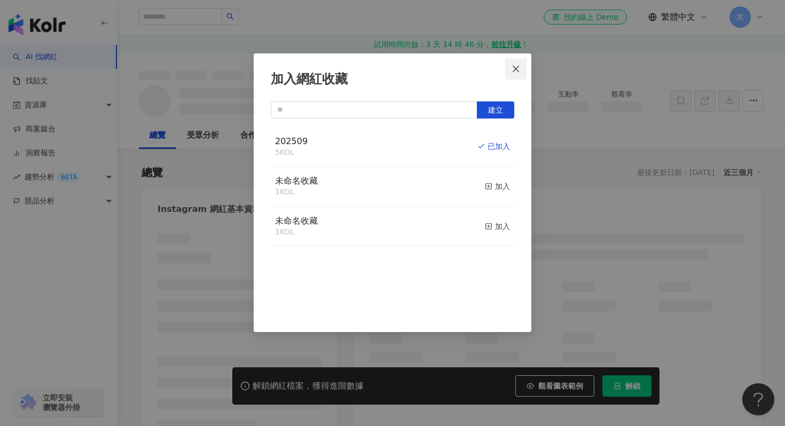
click at [515, 71] on icon "close" at bounding box center [516, 69] width 9 height 9
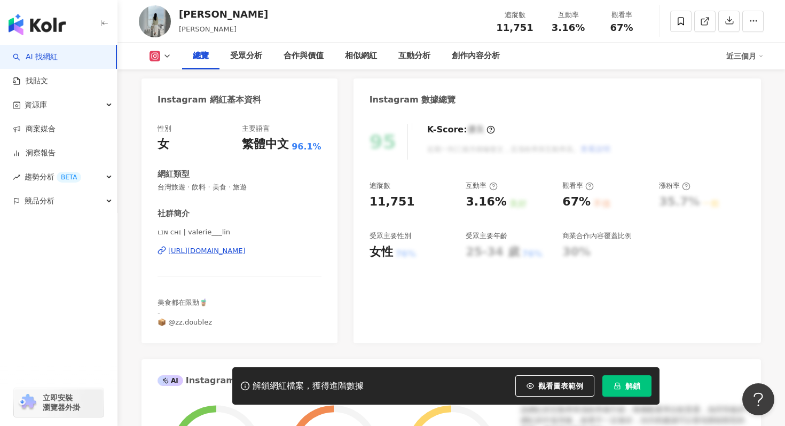
scroll to position [114, 0]
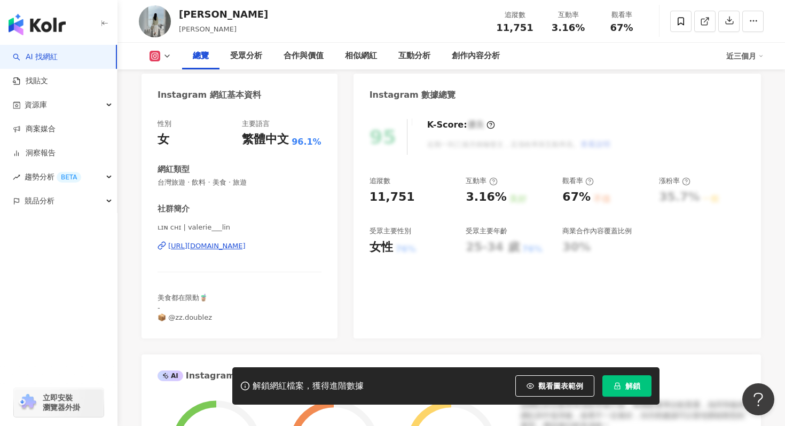
click at [246, 248] on div "https://www.instagram.com/valerie___lin/" at bounding box center [206, 246] width 77 height 10
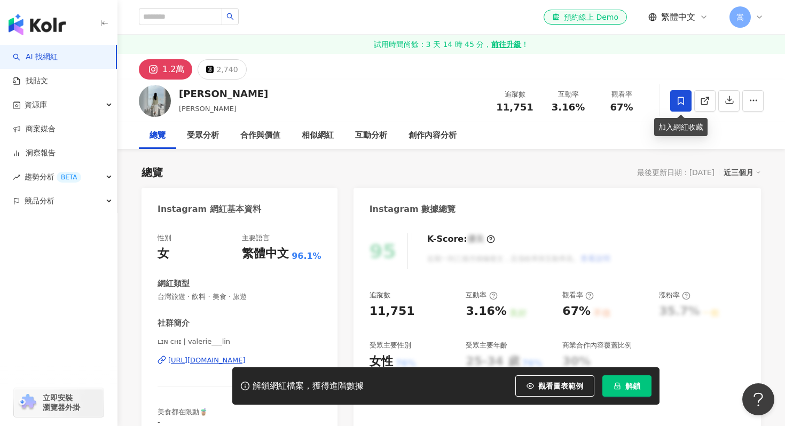
click at [687, 105] on span at bounding box center [680, 100] width 21 height 21
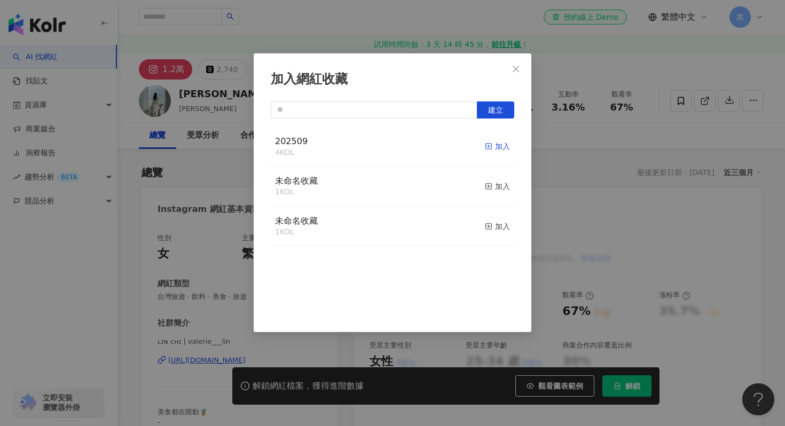
click at [503, 147] on div "加入" at bounding box center [497, 146] width 25 height 12
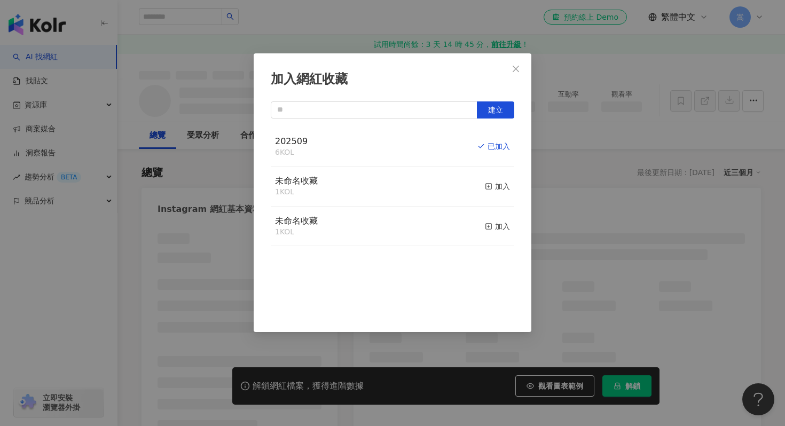
click at [518, 70] on icon "close" at bounding box center [516, 68] width 6 height 6
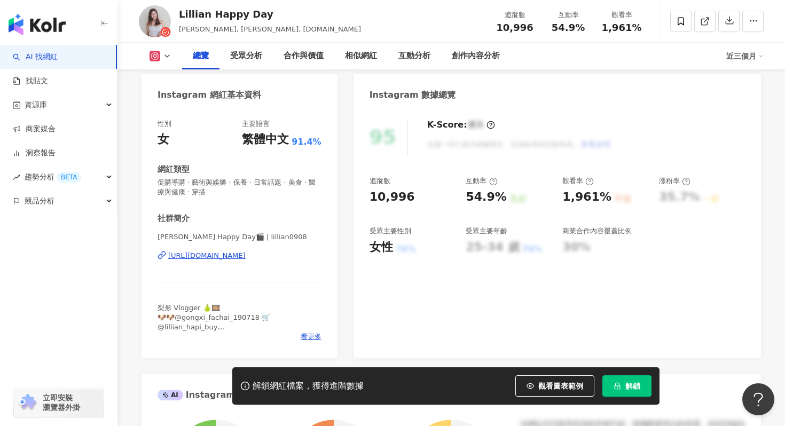
scroll to position [114, 0]
click at [246, 258] on div "[URL][DOMAIN_NAME]" at bounding box center [206, 257] width 77 height 10
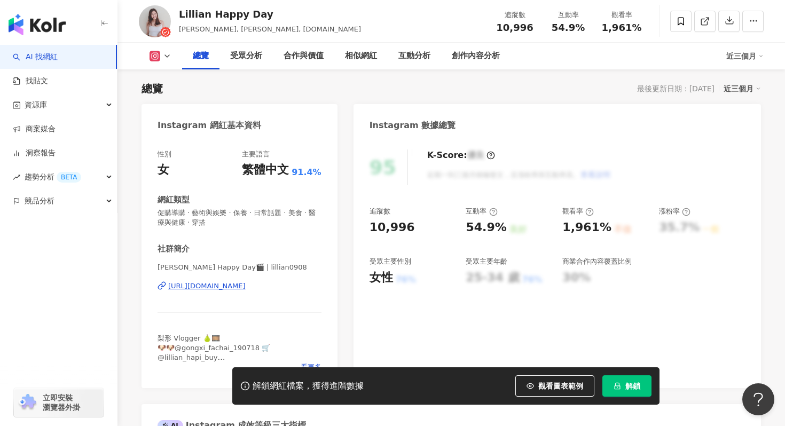
scroll to position [89, 0]
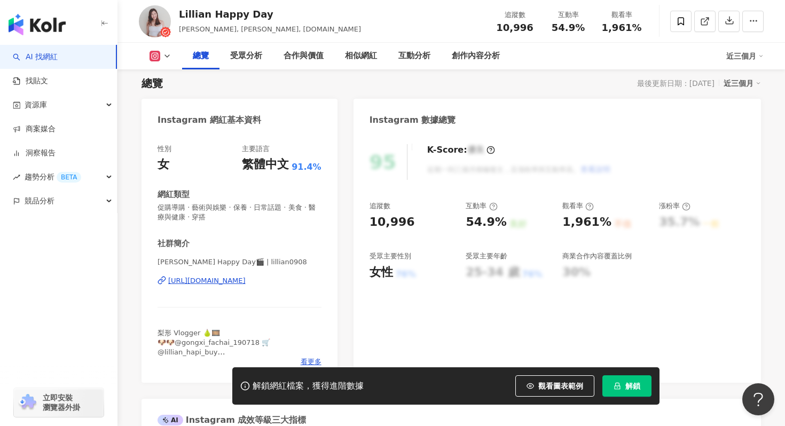
click at [246, 281] on div "[URL][DOMAIN_NAME]" at bounding box center [206, 281] width 77 height 10
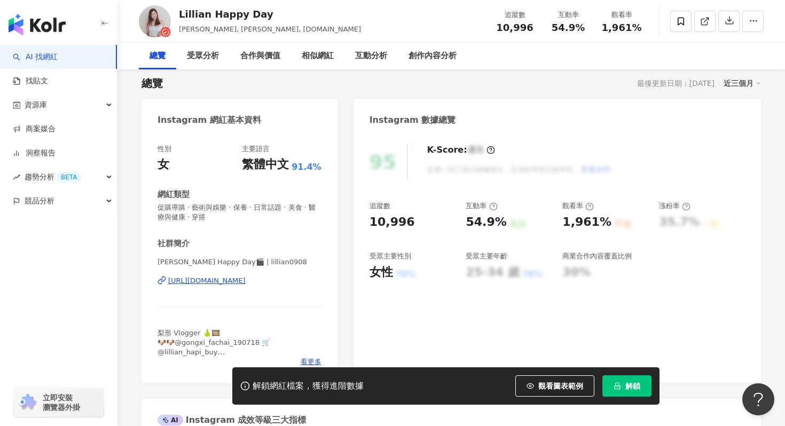
scroll to position [0, 0]
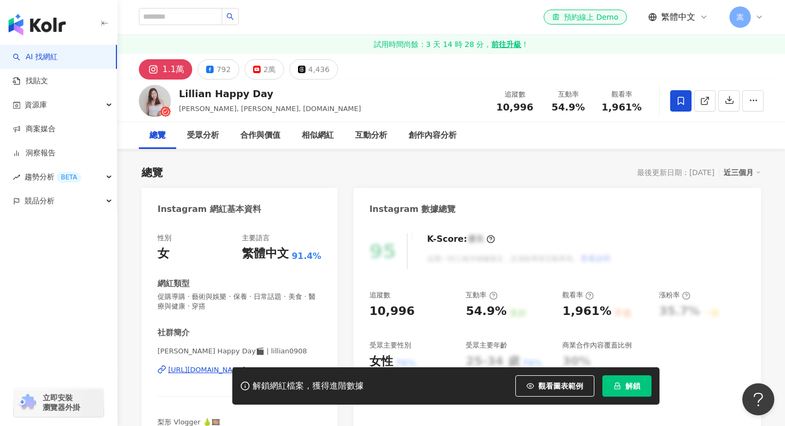
click at [681, 107] on span at bounding box center [680, 100] width 21 height 21
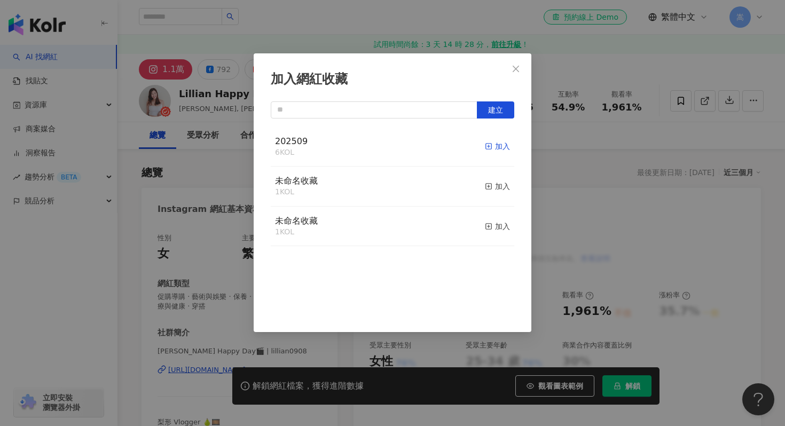
click at [495, 152] on div "加入" at bounding box center [497, 146] width 25 height 12
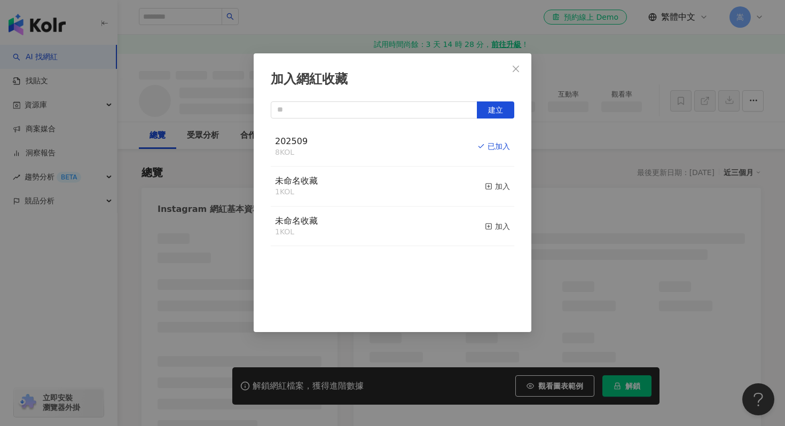
click at [516, 72] on icon "close" at bounding box center [516, 69] width 9 height 9
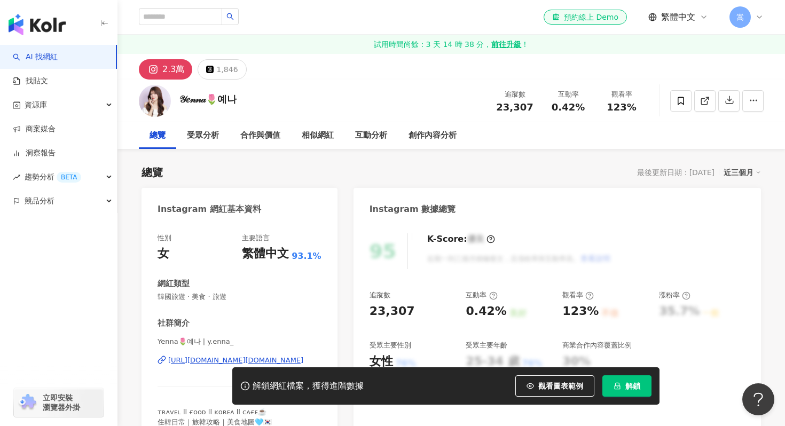
click at [279, 362] on div "[URL][DOMAIN_NAME][DOMAIN_NAME]" at bounding box center [235, 361] width 135 height 10
click at [678, 105] on icon at bounding box center [681, 101] width 10 height 10
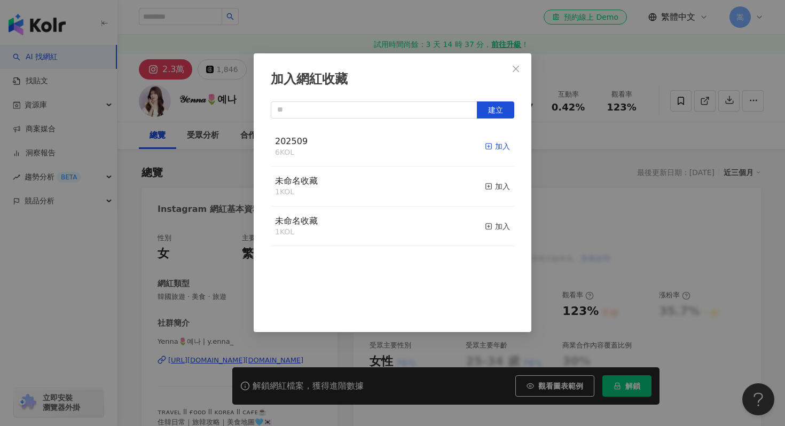
click at [493, 148] on div "加入" at bounding box center [497, 146] width 25 height 12
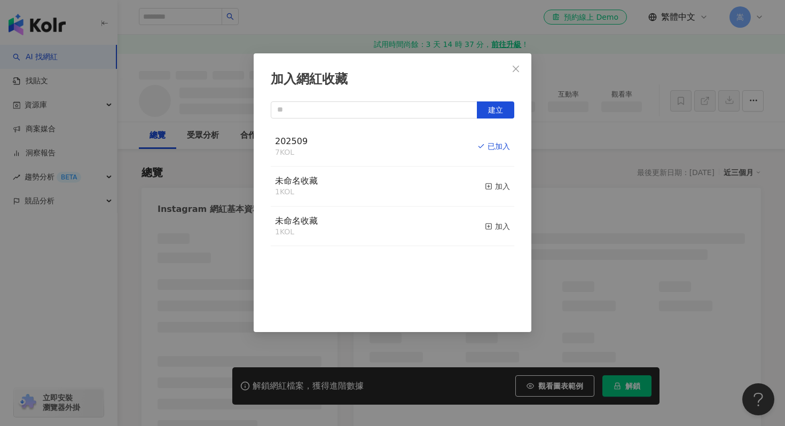
click at [519, 68] on icon "close" at bounding box center [516, 69] width 9 height 9
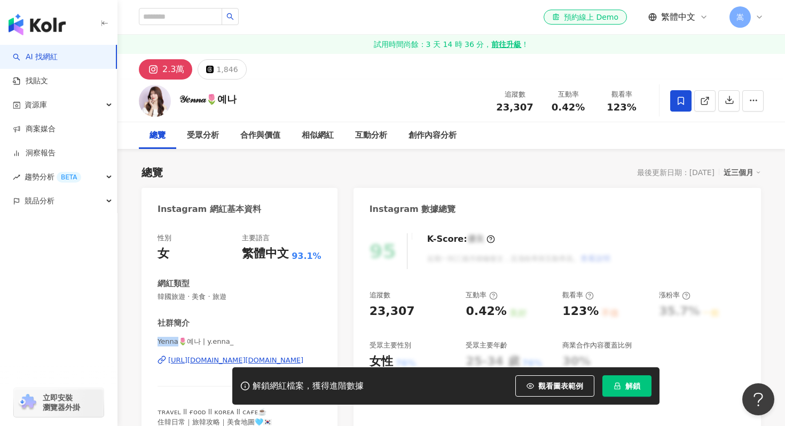
drag, startPoint x: 158, startPoint y: 340, endPoint x: 176, endPoint y: 339, distance: 18.2
click at [176, 339] on span "Yenna🌷예나 | y.enna_" at bounding box center [240, 342] width 164 height 10
drag, startPoint x: 200, startPoint y: 342, endPoint x: 233, endPoint y: 341, distance: 33.1
click at [233, 341] on span "Yenna🌷예나 | y.enna_" at bounding box center [240, 342] width 164 height 10
copy span "y.enna_"
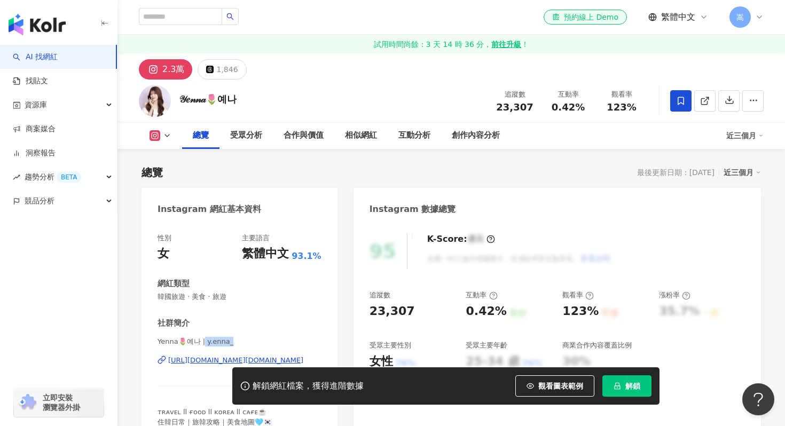
scroll to position [74, 0]
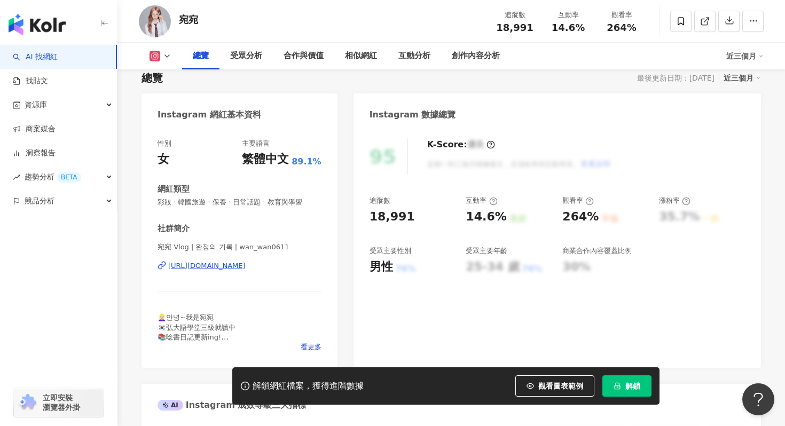
click at [246, 269] on div "[URL][DOMAIN_NAME]" at bounding box center [206, 266] width 77 height 10
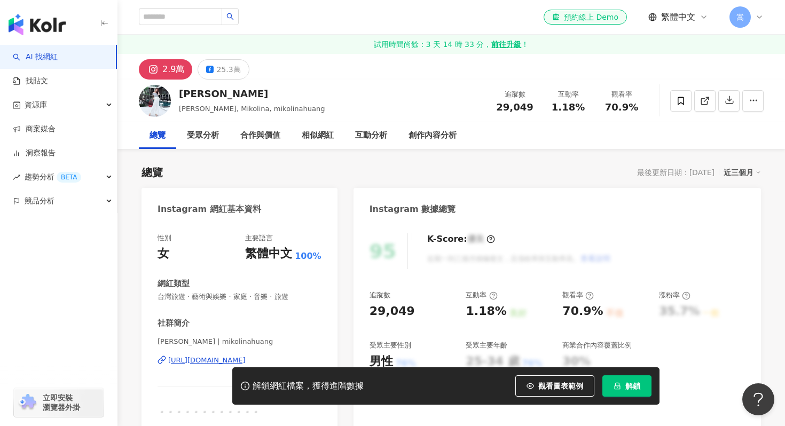
click at [213, 361] on div "[URL][DOMAIN_NAME]" at bounding box center [206, 361] width 77 height 10
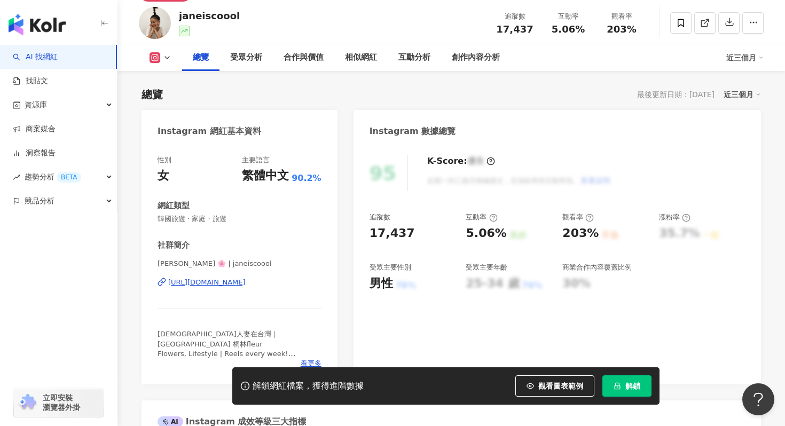
click at [246, 278] on div "https://www.instagram.com/janeiscoool/" at bounding box center [206, 283] width 77 height 10
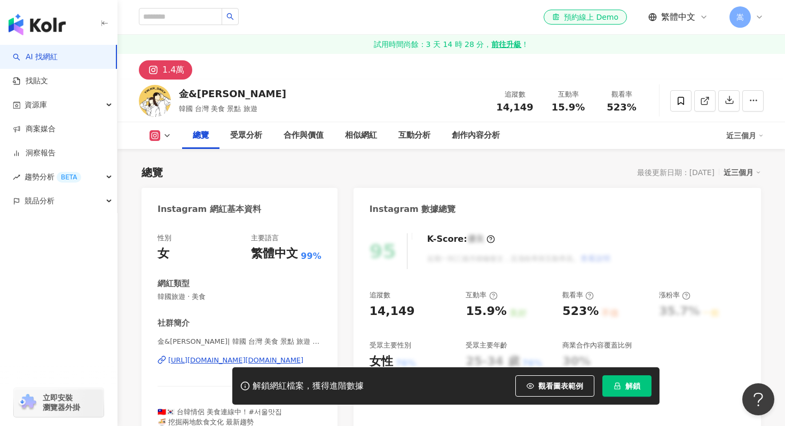
scroll to position [297, 0]
